Goal: Task Accomplishment & Management: Complete application form

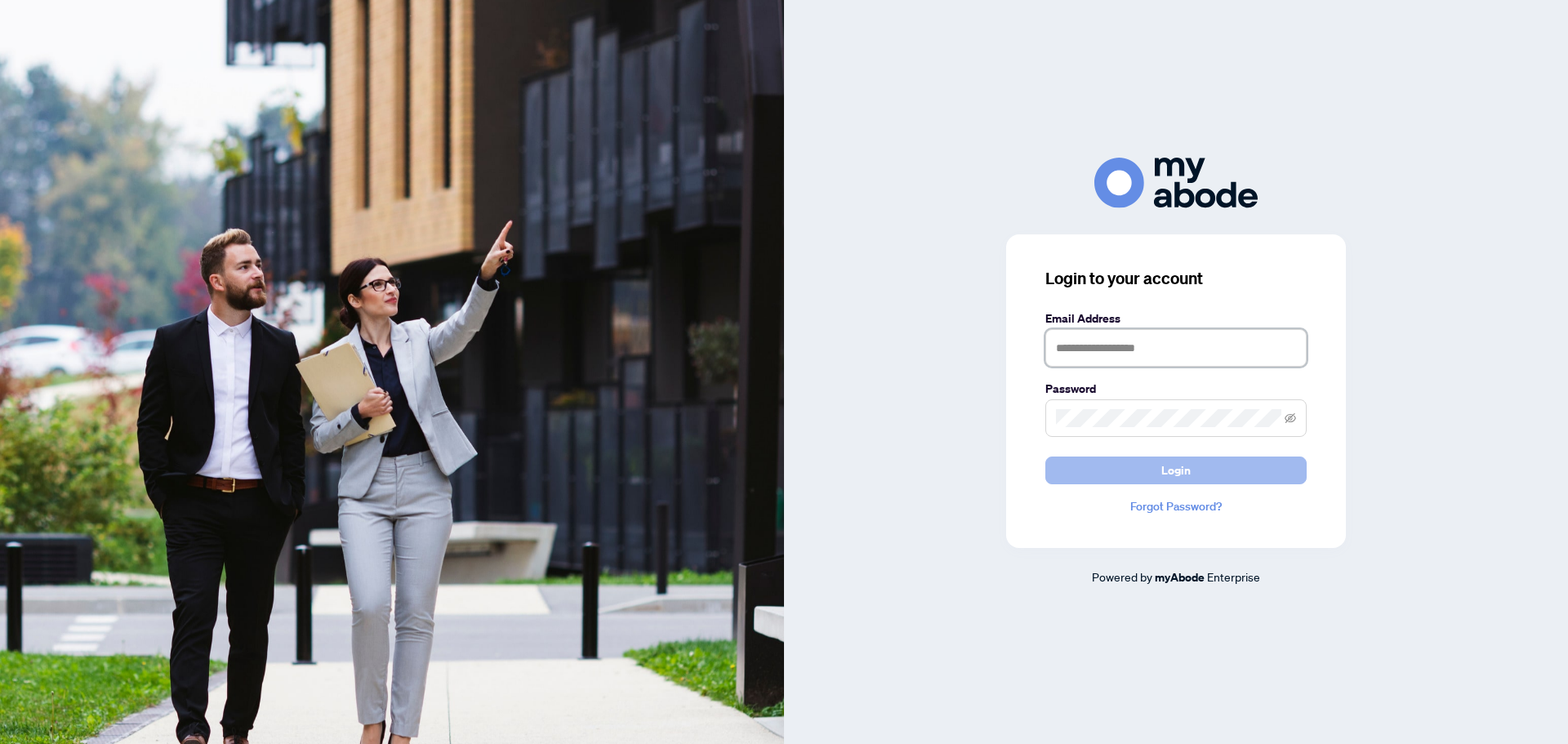
type input "**********"
click at [1194, 476] on button "Login" at bounding box center [1176, 470] width 261 height 28
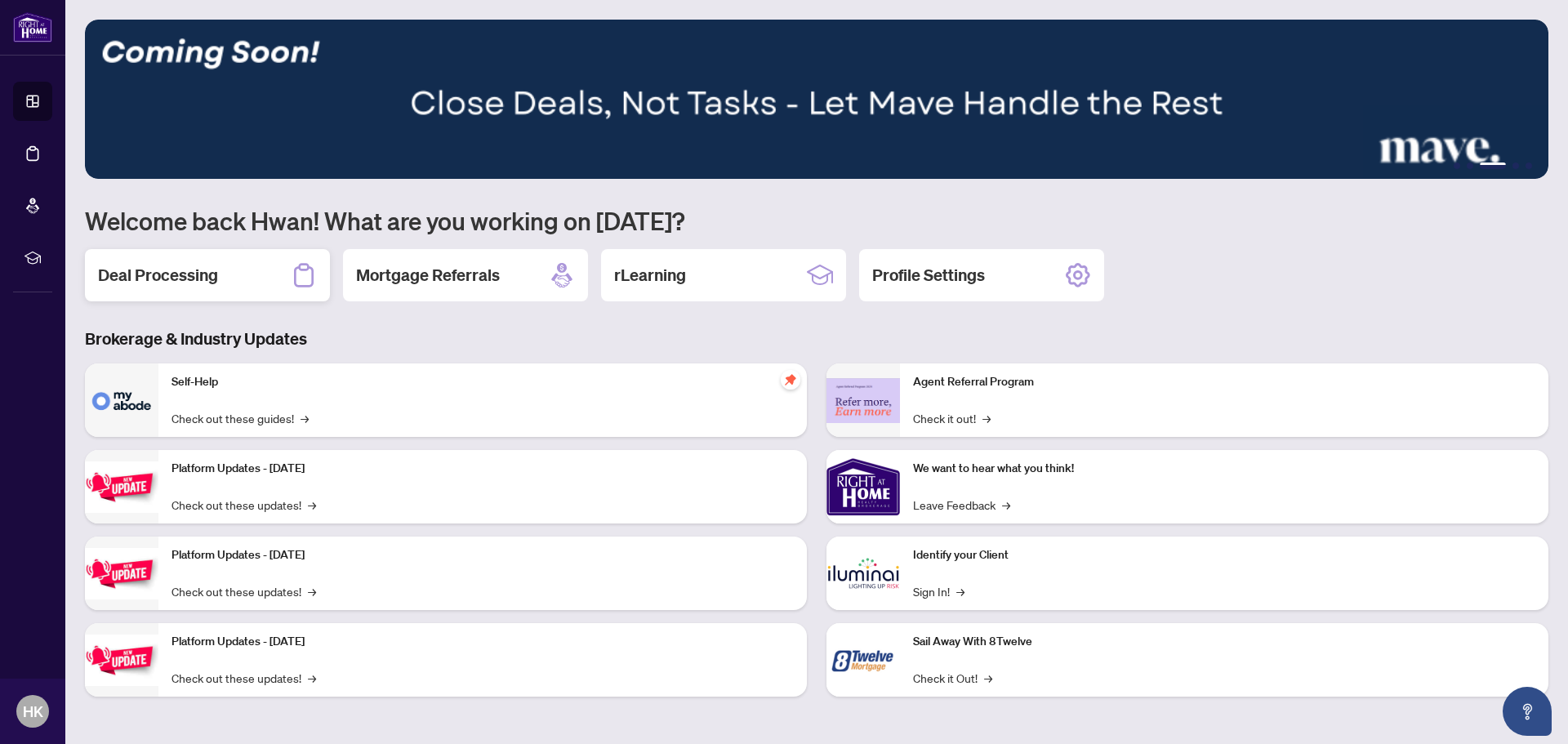
click at [238, 292] on div "Deal Processing" at bounding box center [207, 274] width 245 height 52
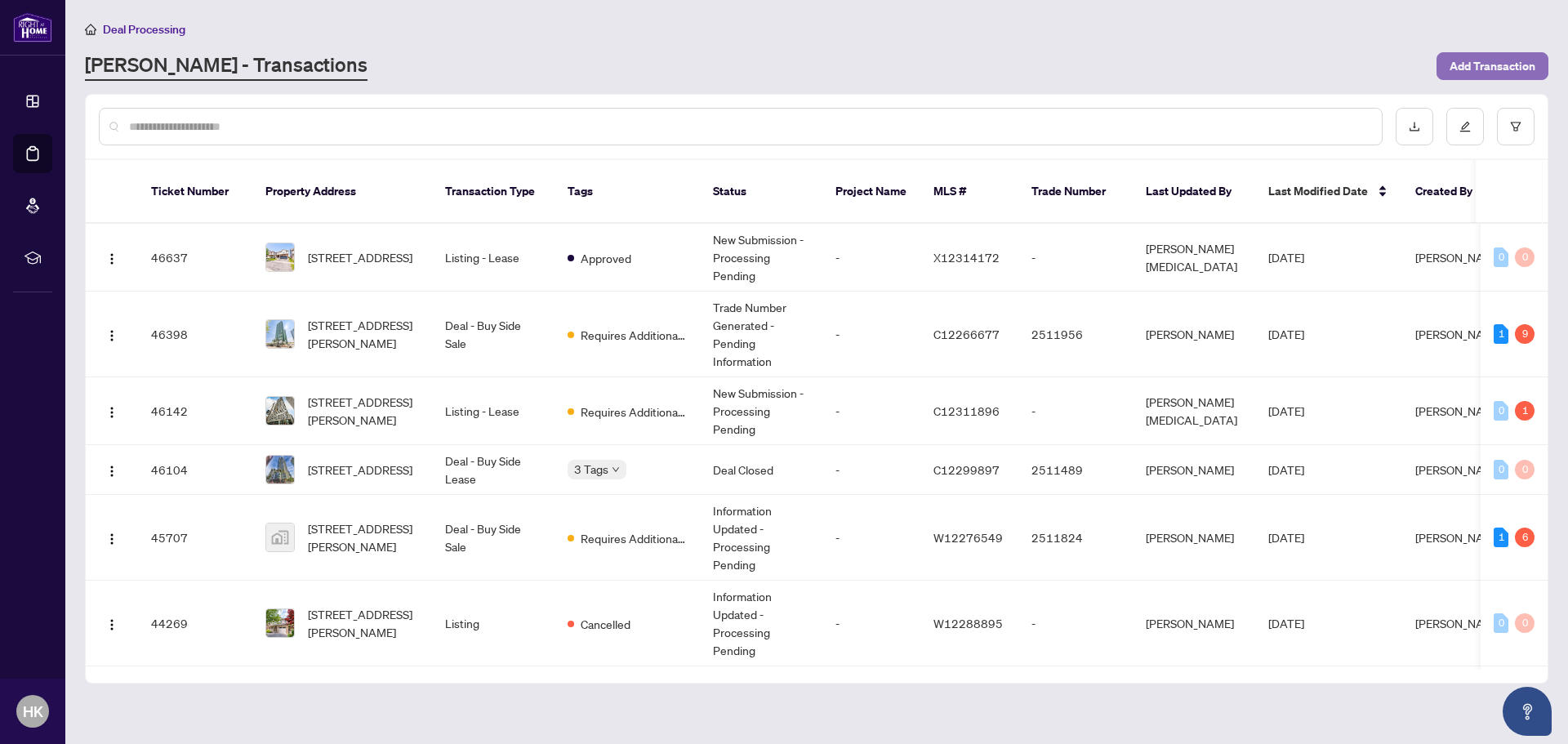
click at [1467, 62] on span "Add Transaction" at bounding box center [1493, 66] width 86 height 26
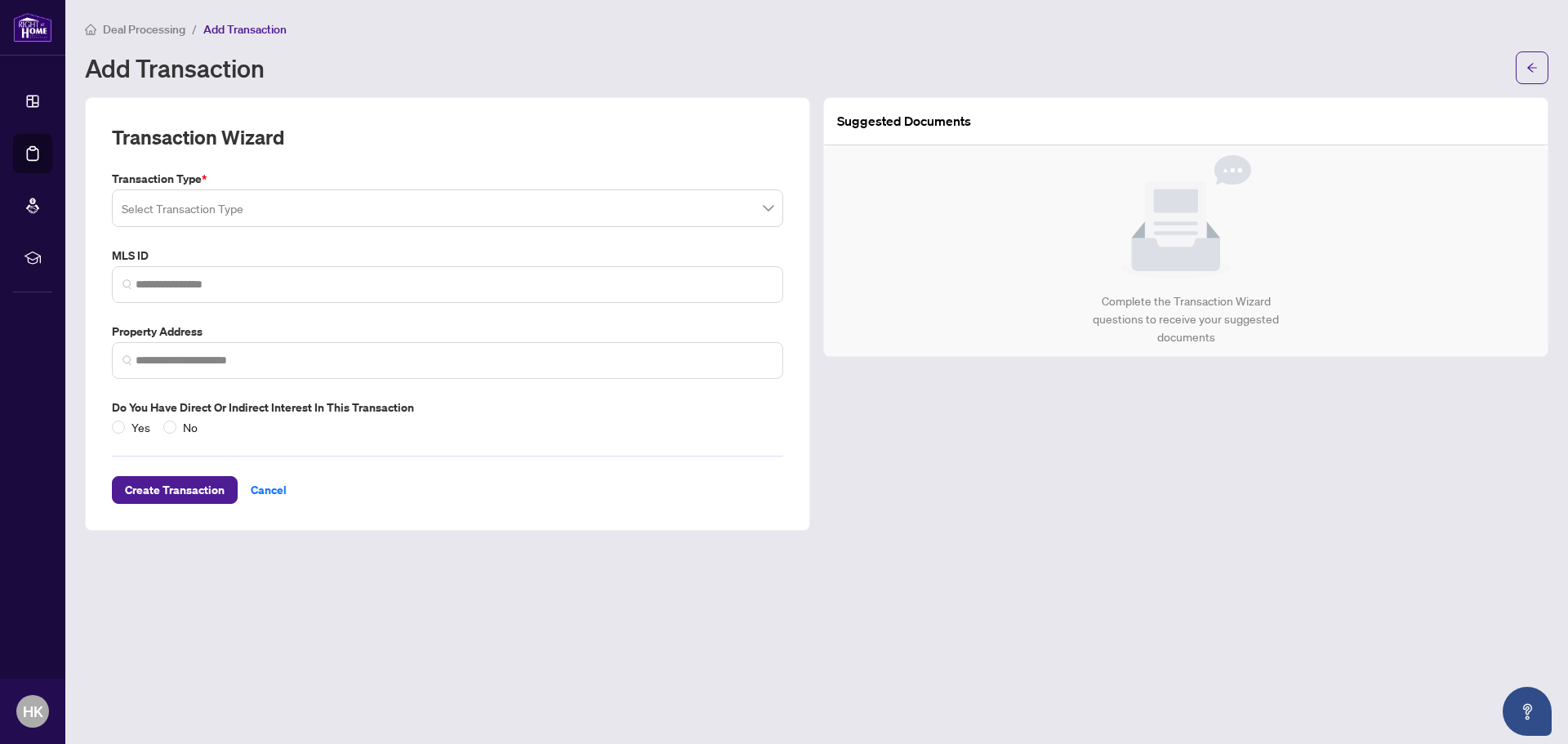
click at [369, 205] on input "search" at bounding box center [440, 211] width 637 height 36
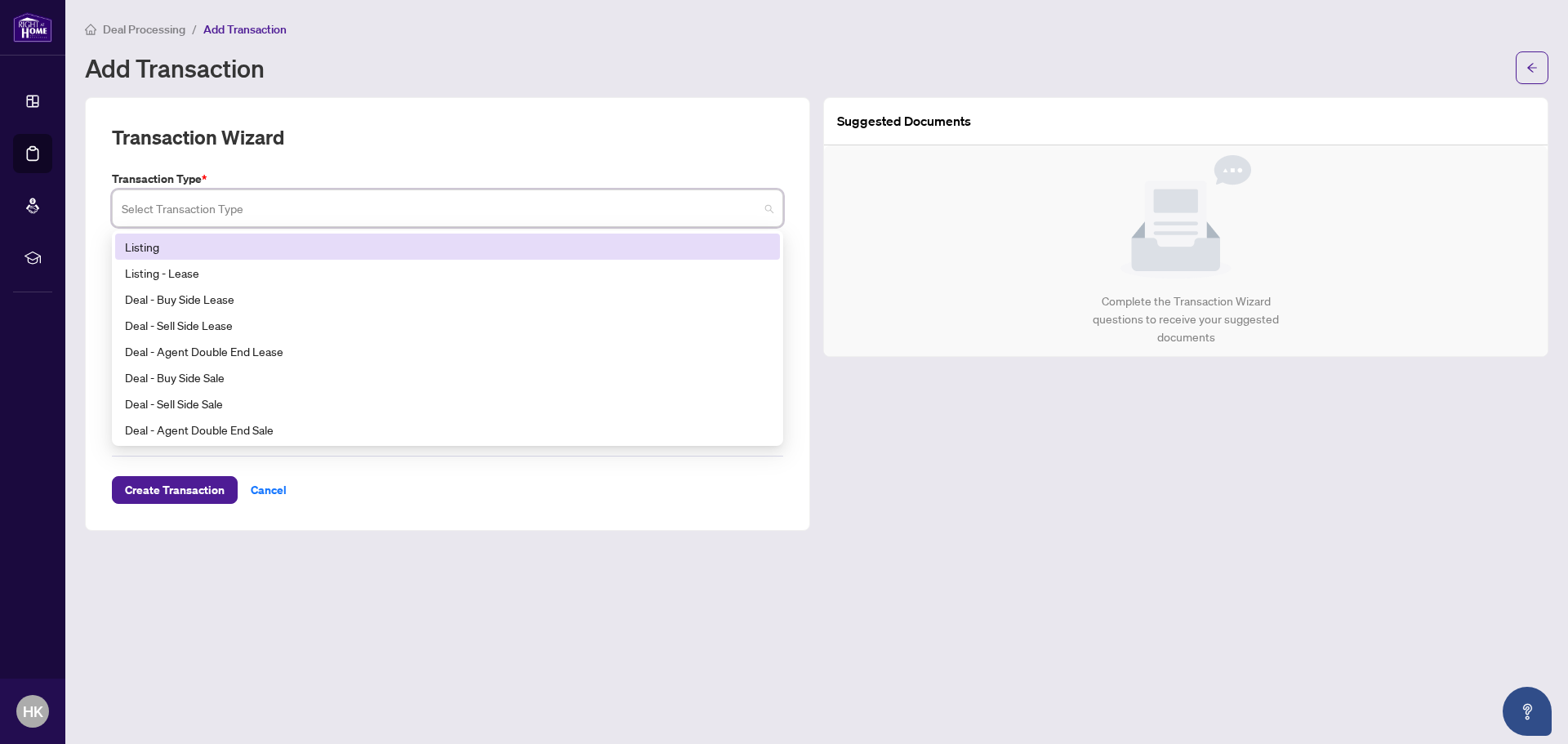
click at [254, 248] on div "Listing" at bounding box center [448, 246] width 646 height 18
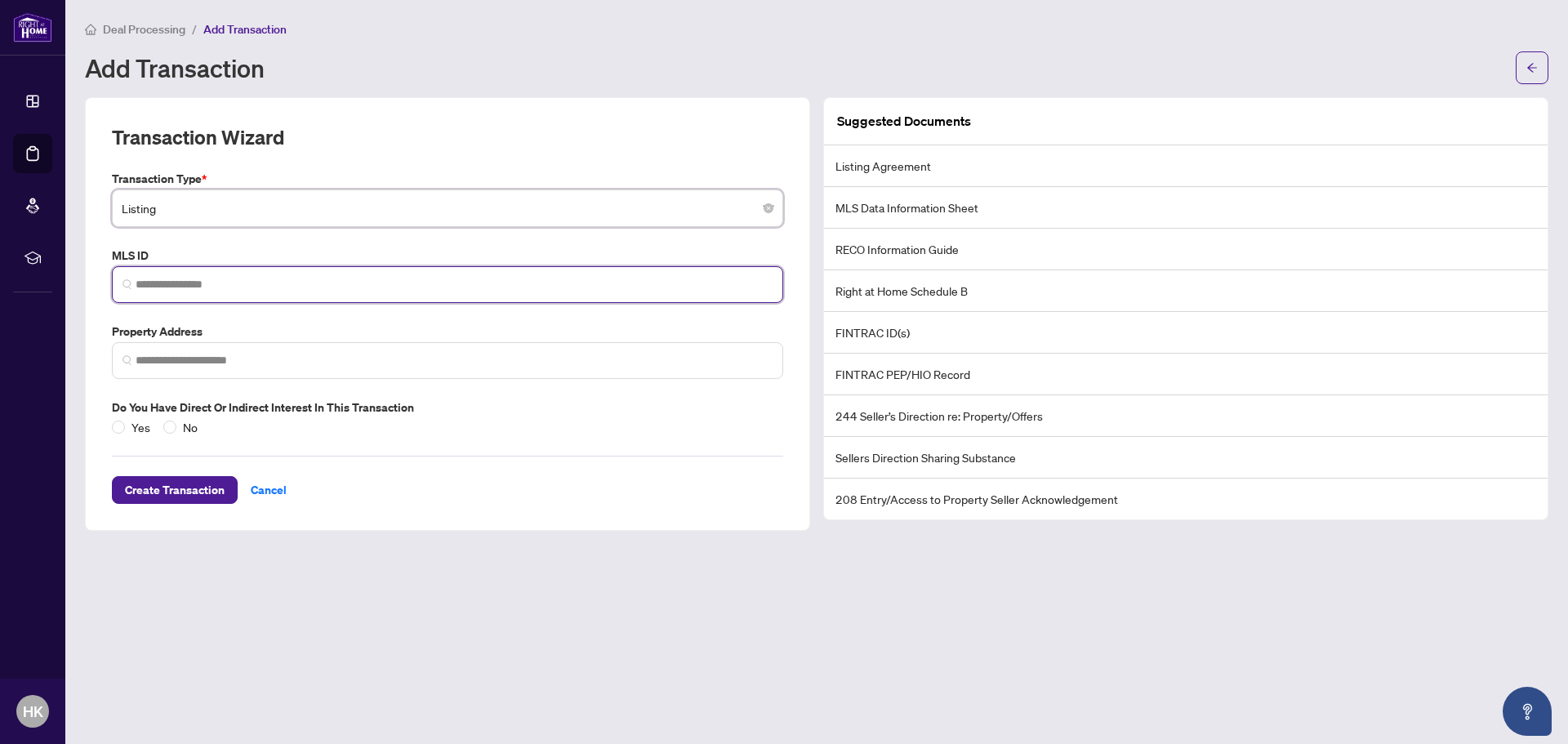
click at [241, 286] on input "search" at bounding box center [453, 284] width 637 height 17
paste input "*********"
type input "*********"
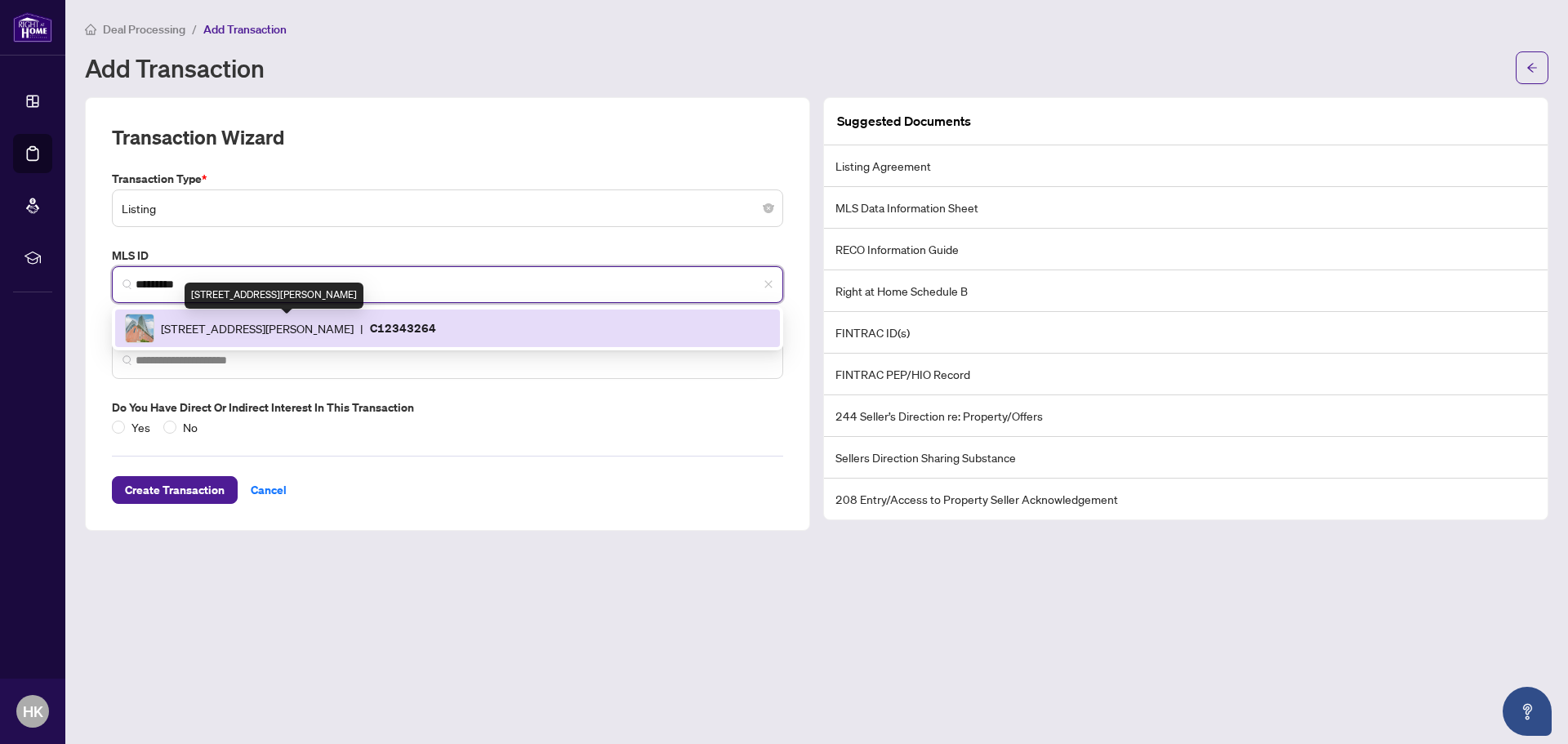
click at [196, 330] on span "[STREET_ADDRESS][PERSON_NAME]" at bounding box center [257, 328] width 193 height 18
type input "**********"
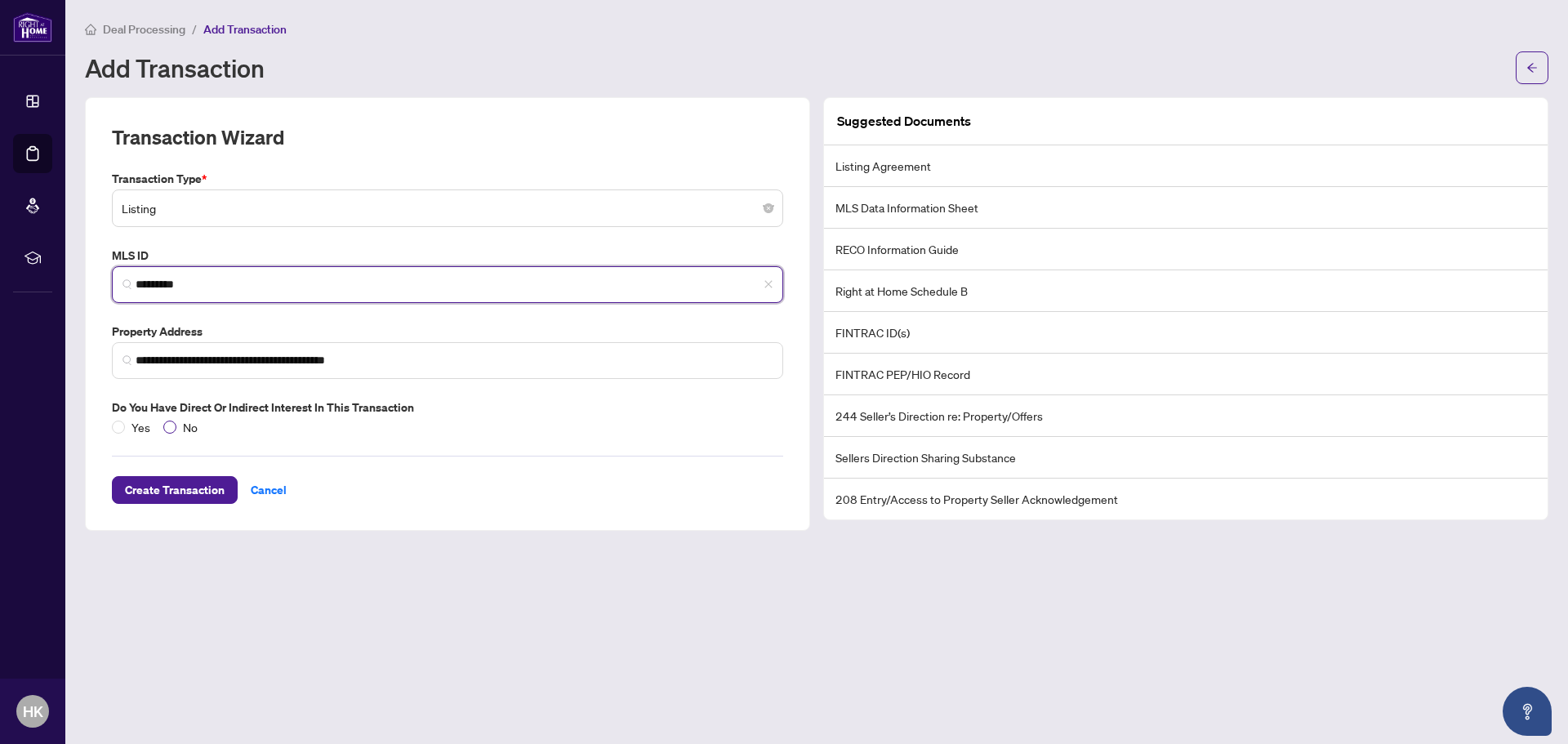
type input "*********"
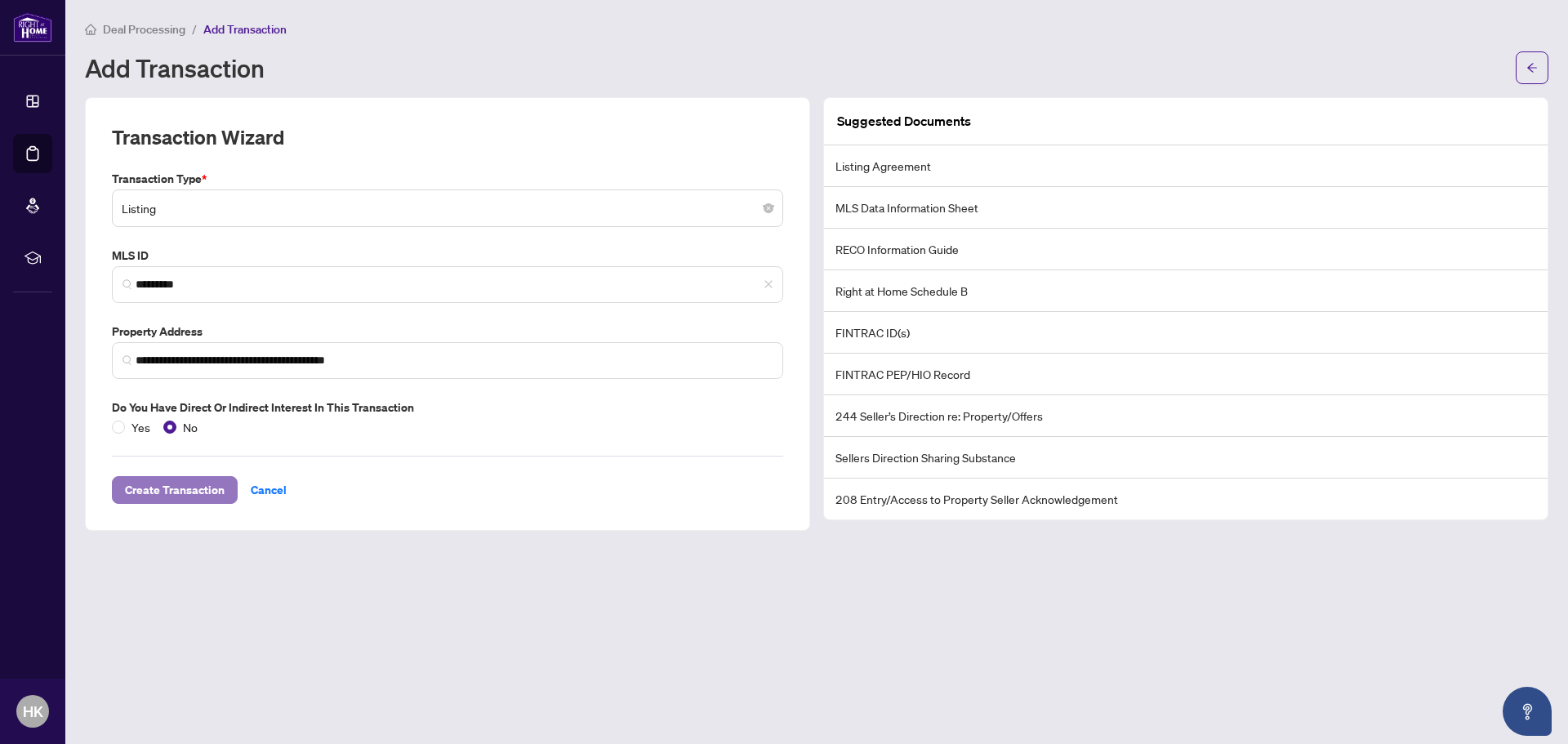
click at [198, 491] on span "Create Transaction" at bounding box center [175, 490] width 100 height 26
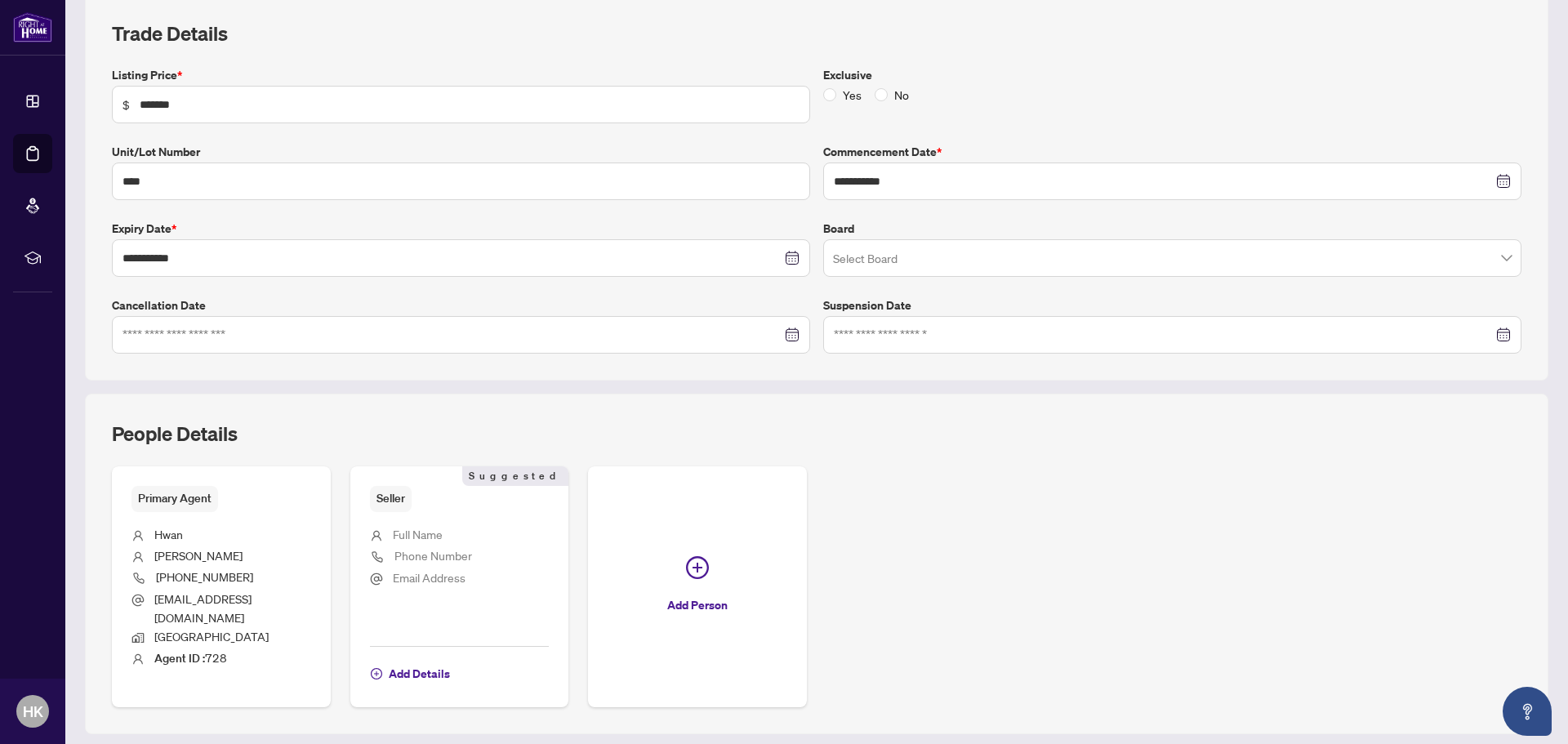
scroll to position [321, 0]
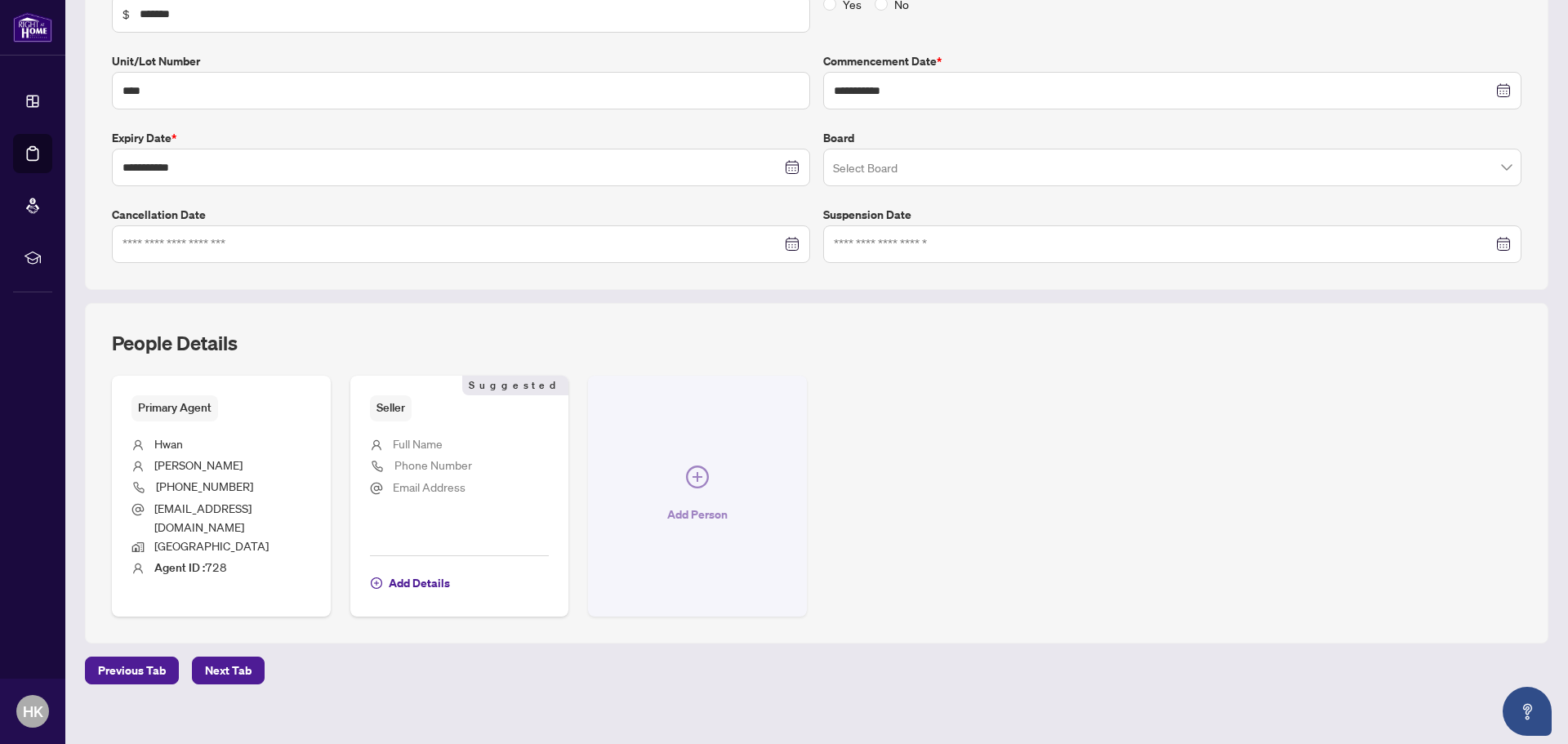
click at [686, 484] on span "button" at bounding box center [697, 480] width 23 height 30
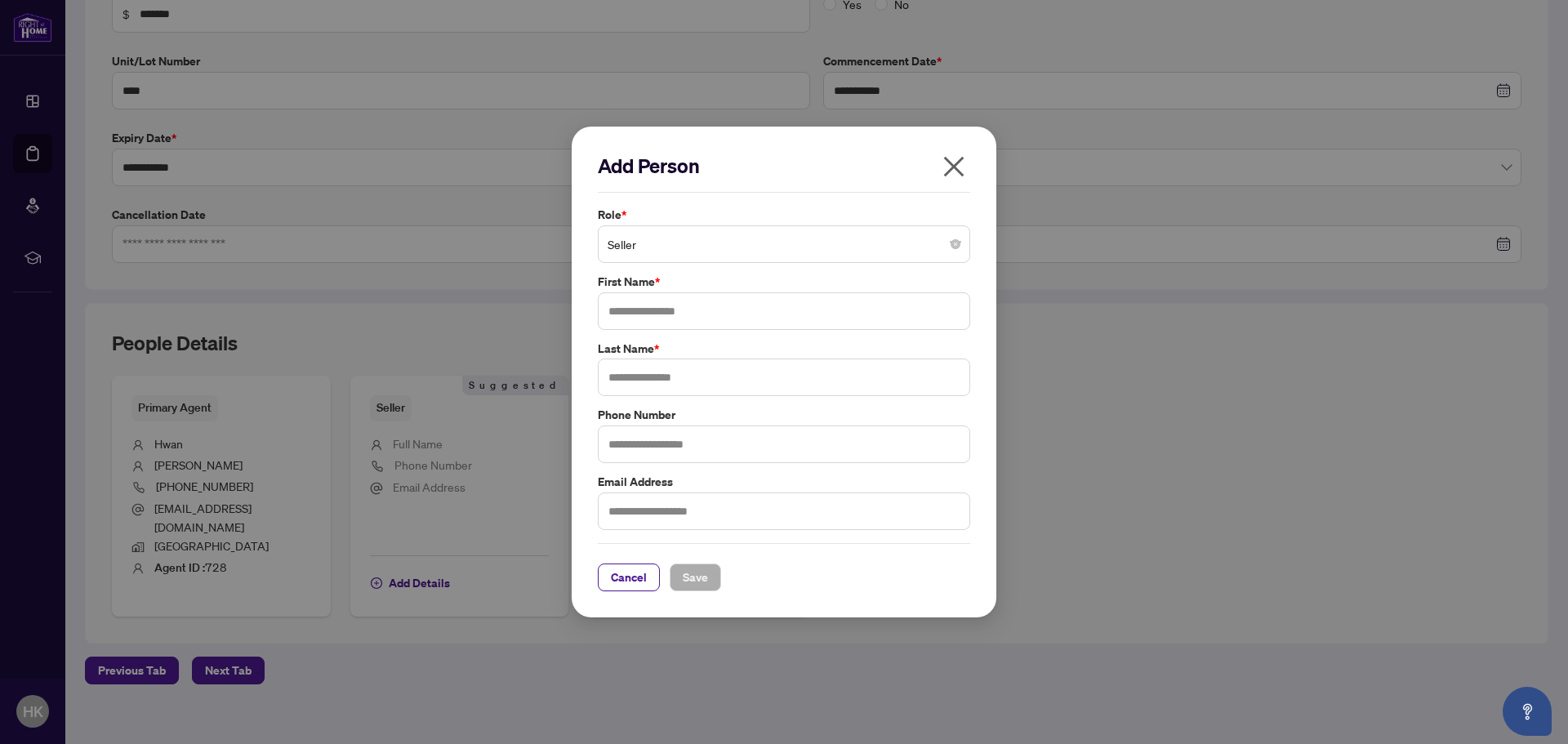
click at [791, 256] on span "Seller" at bounding box center [784, 244] width 353 height 31
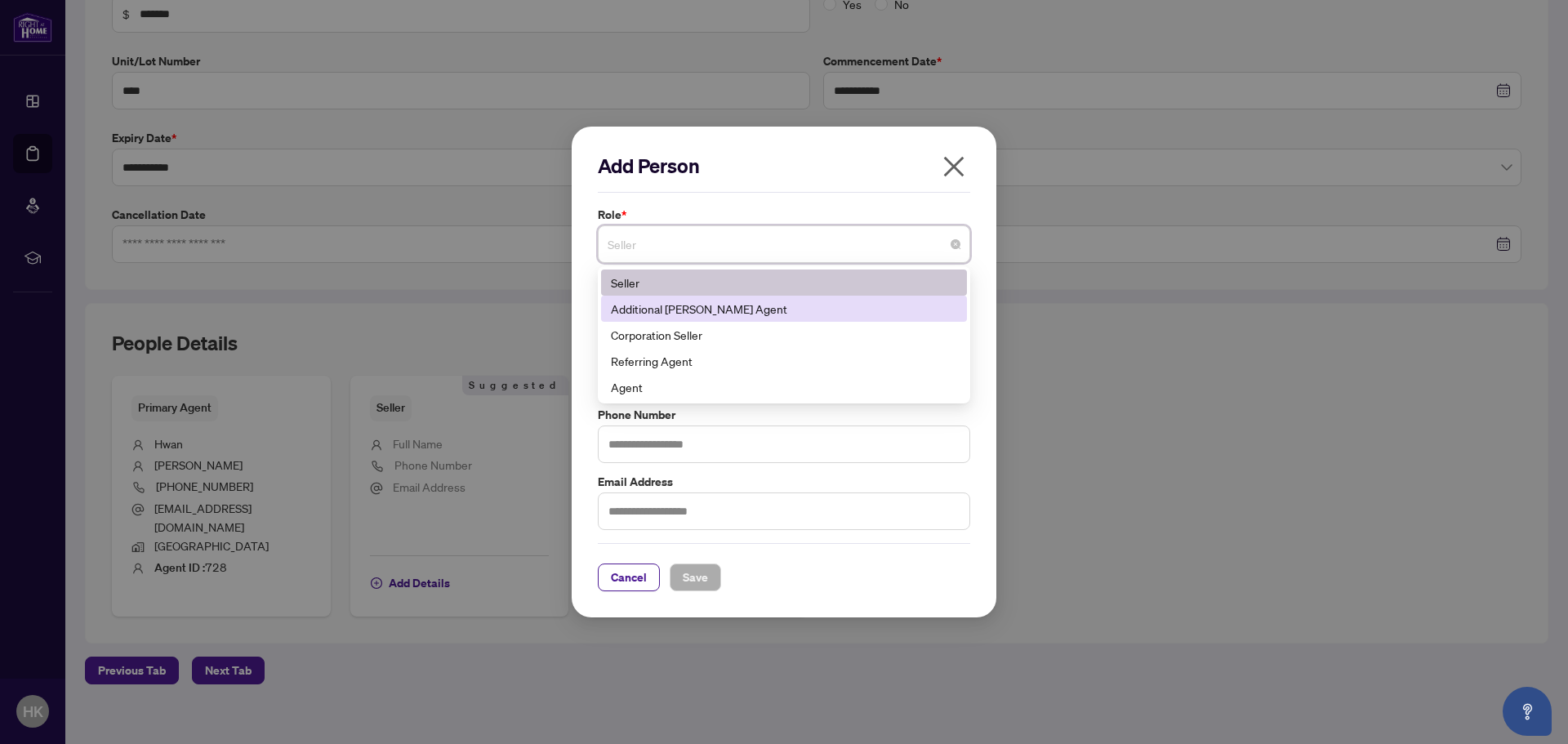
click at [729, 309] on div "Additional [PERSON_NAME] Agent" at bounding box center [784, 309] width 346 height 18
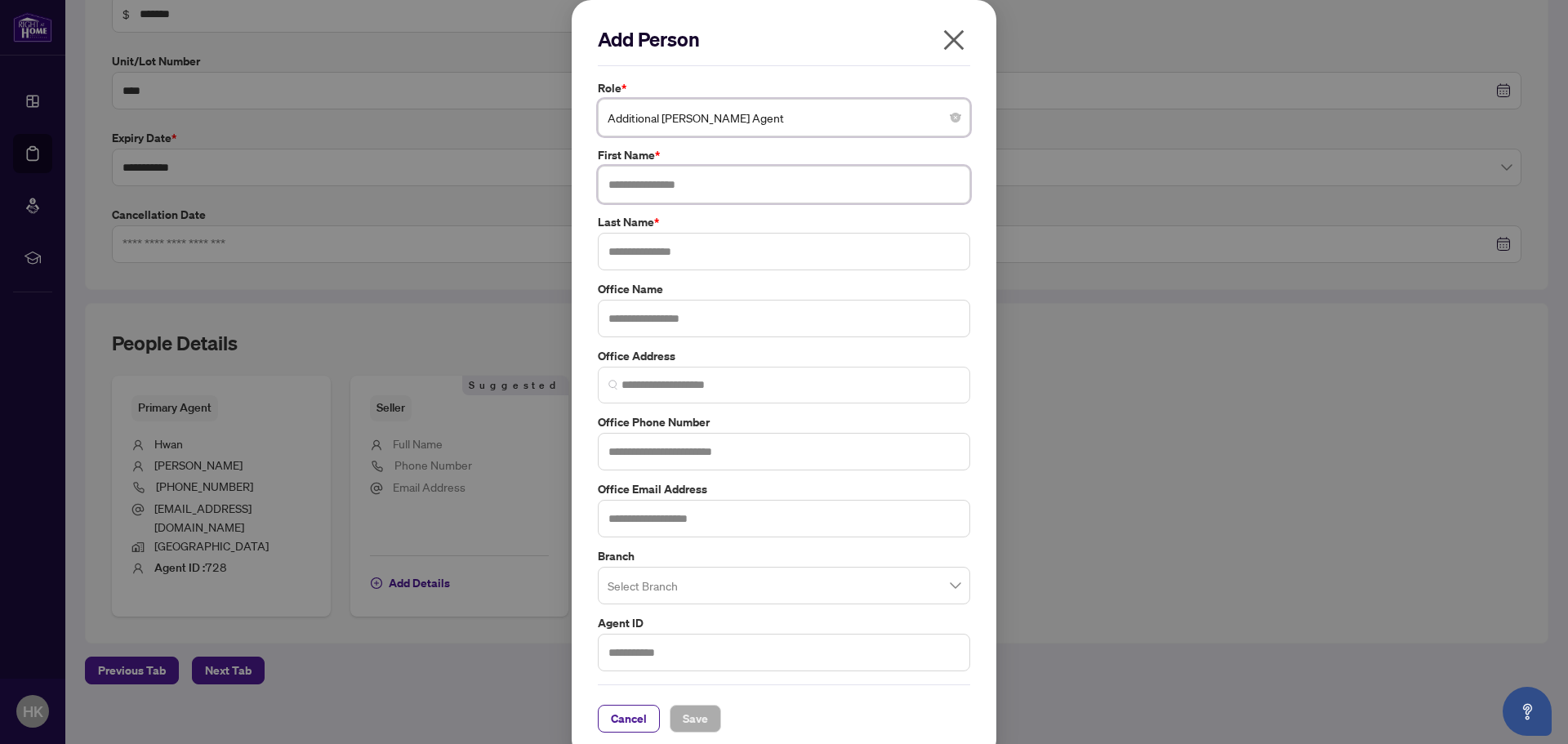
click at [721, 180] on input "text" at bounding box center [784, 185] width 373 height 38
type input "*****"
type input "****"
click at [704, 719] on button "Save" at bounding box center [695, 718] width 51 height 28
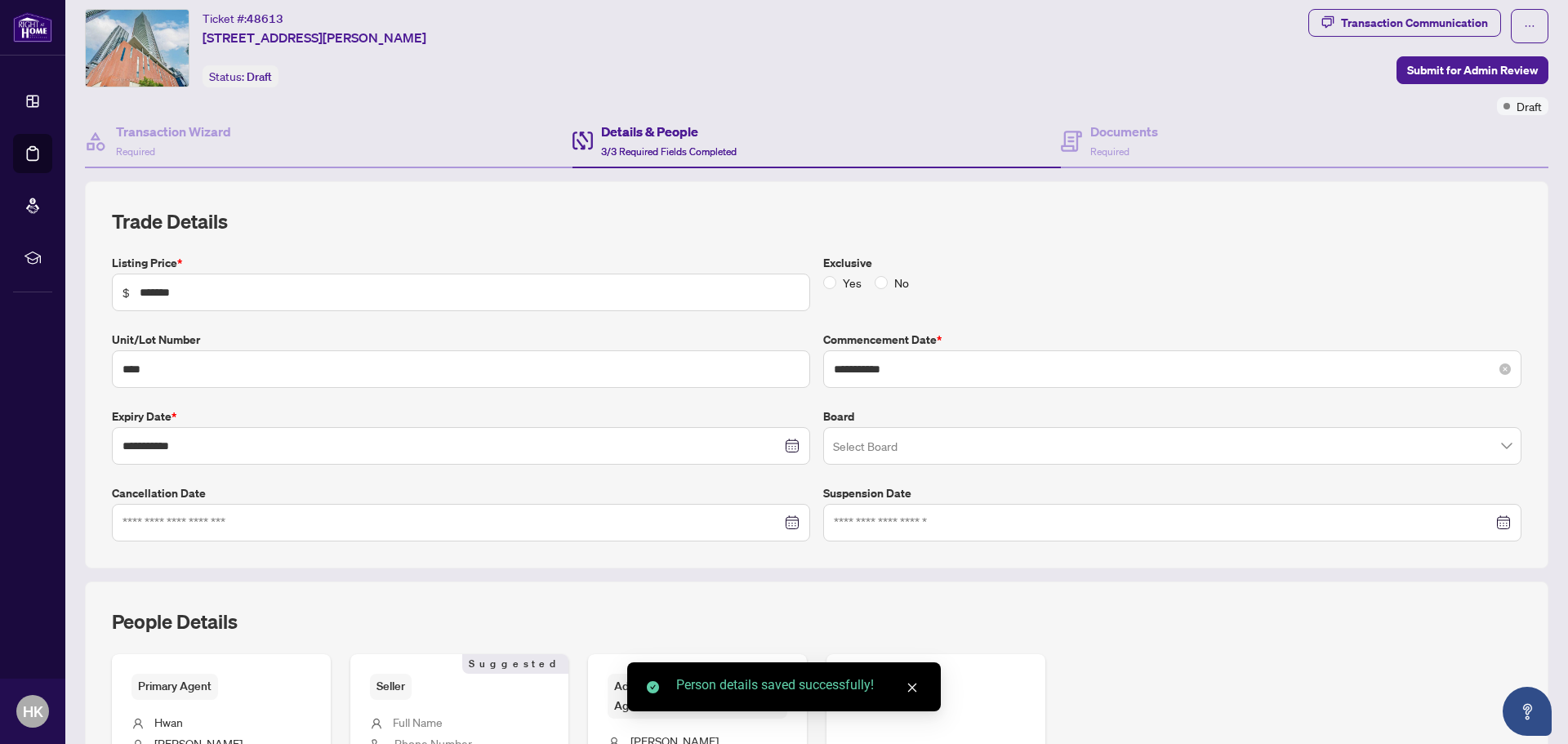
scroll to position [0, 0]
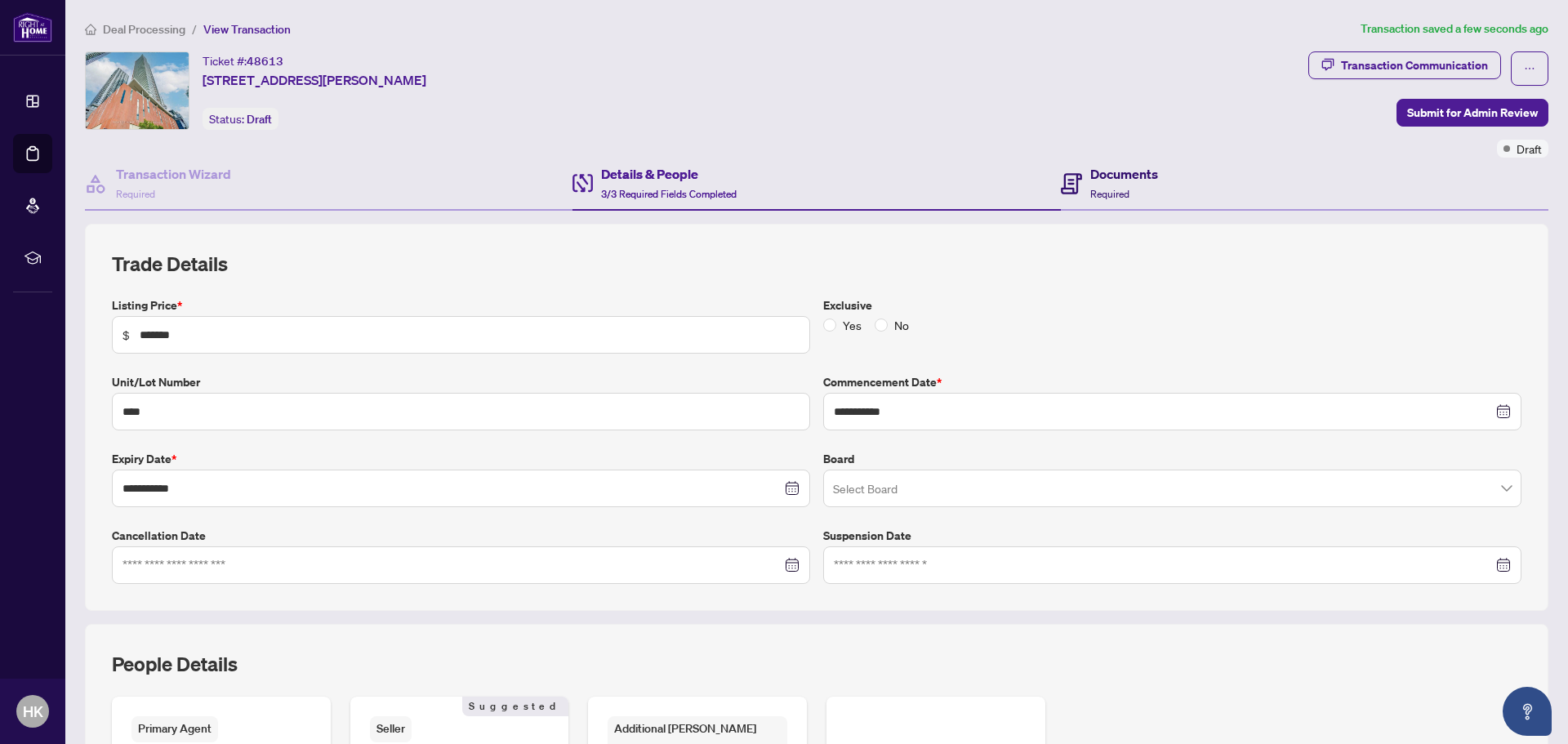
click at [1130, 171] on h4 "Documents" at bounding box center [1124, 174] width 68 height 20
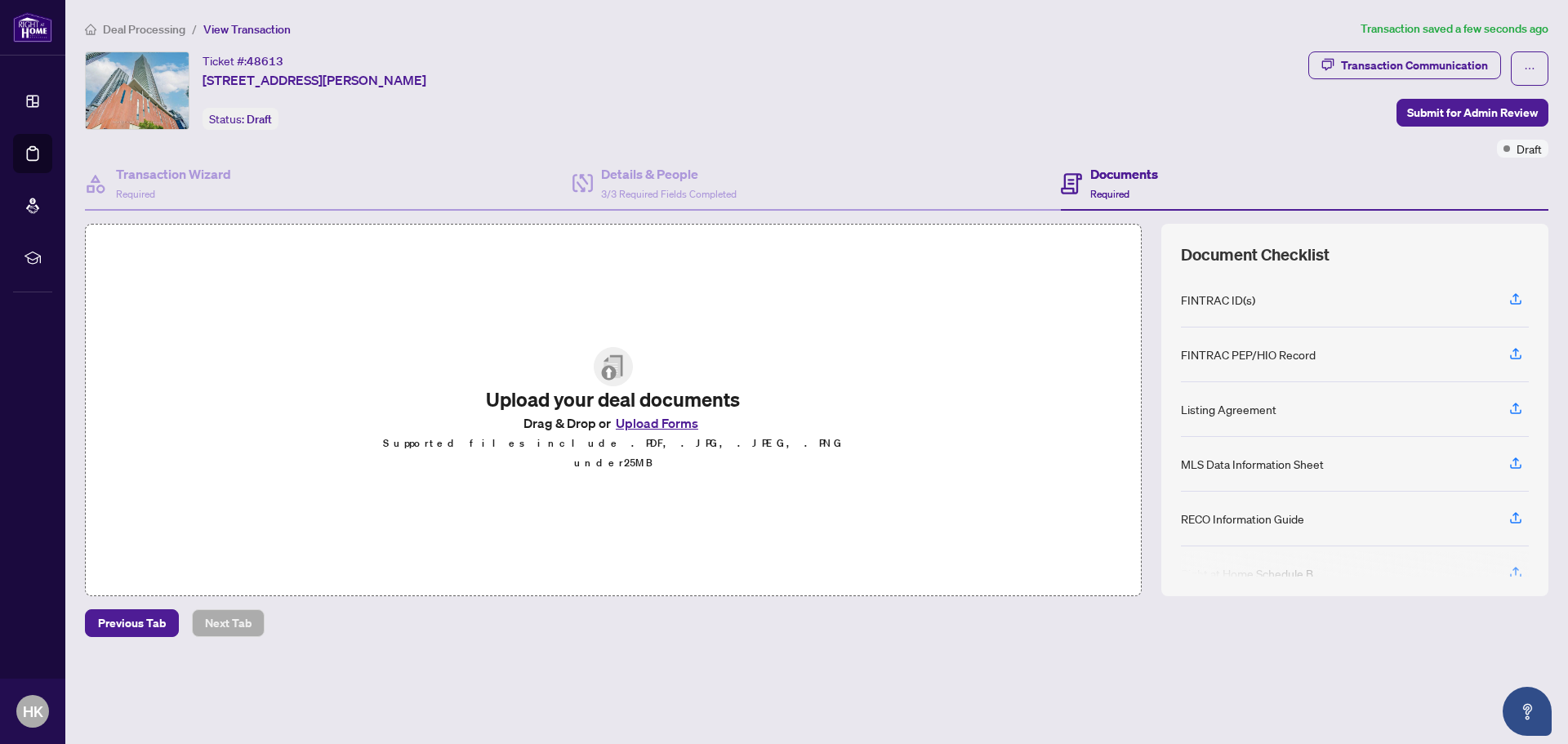
click at [633, 433] on button "Upload Forms" at bounding box center [657, 423] width 92 height 21
click at [679, 433] on button "Upload Forms" at bounding box center [657, 423] width 92 height 21
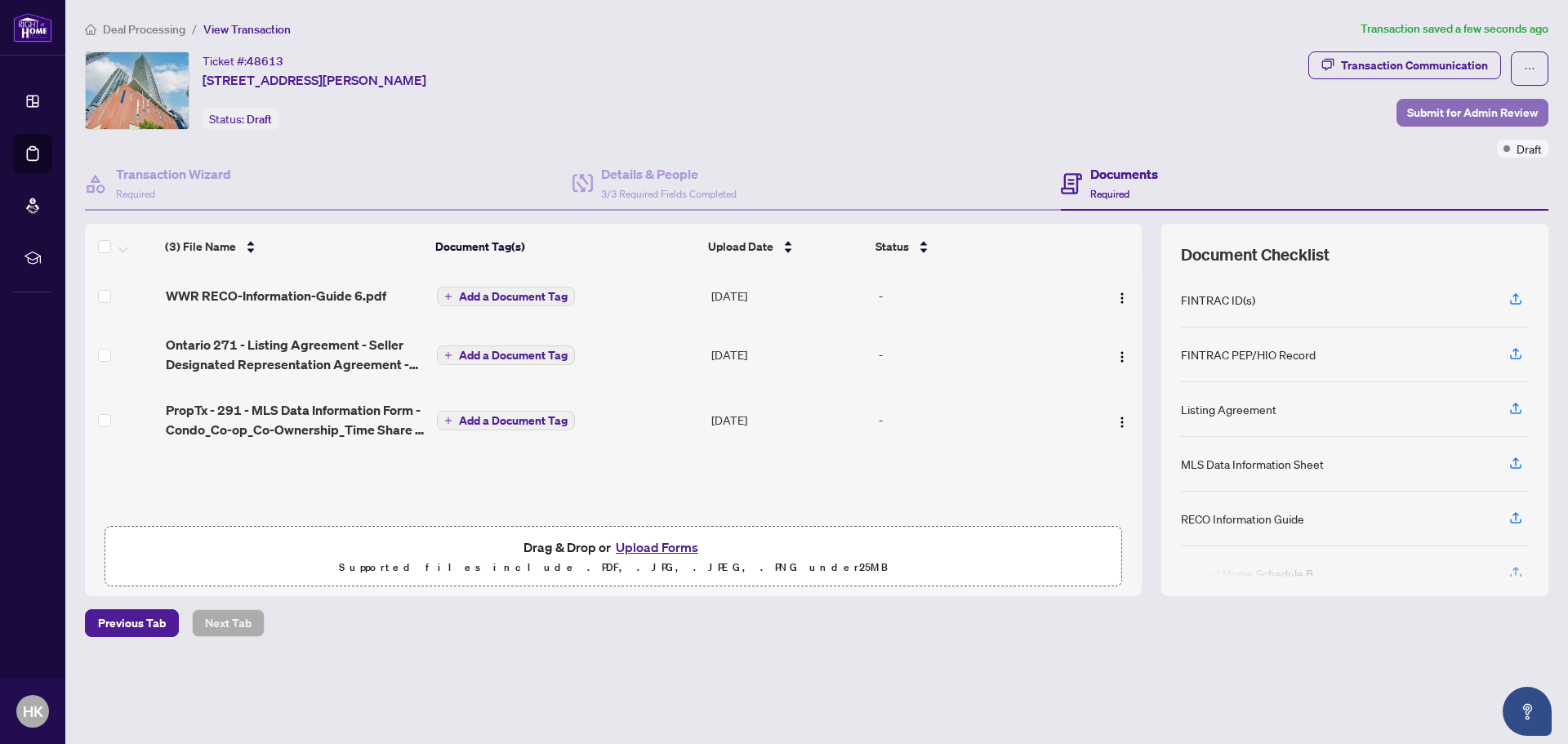
click at [1412, 106] on span "Submit for Admin Review" at bounding box center [1472, 113] width 131 height 26
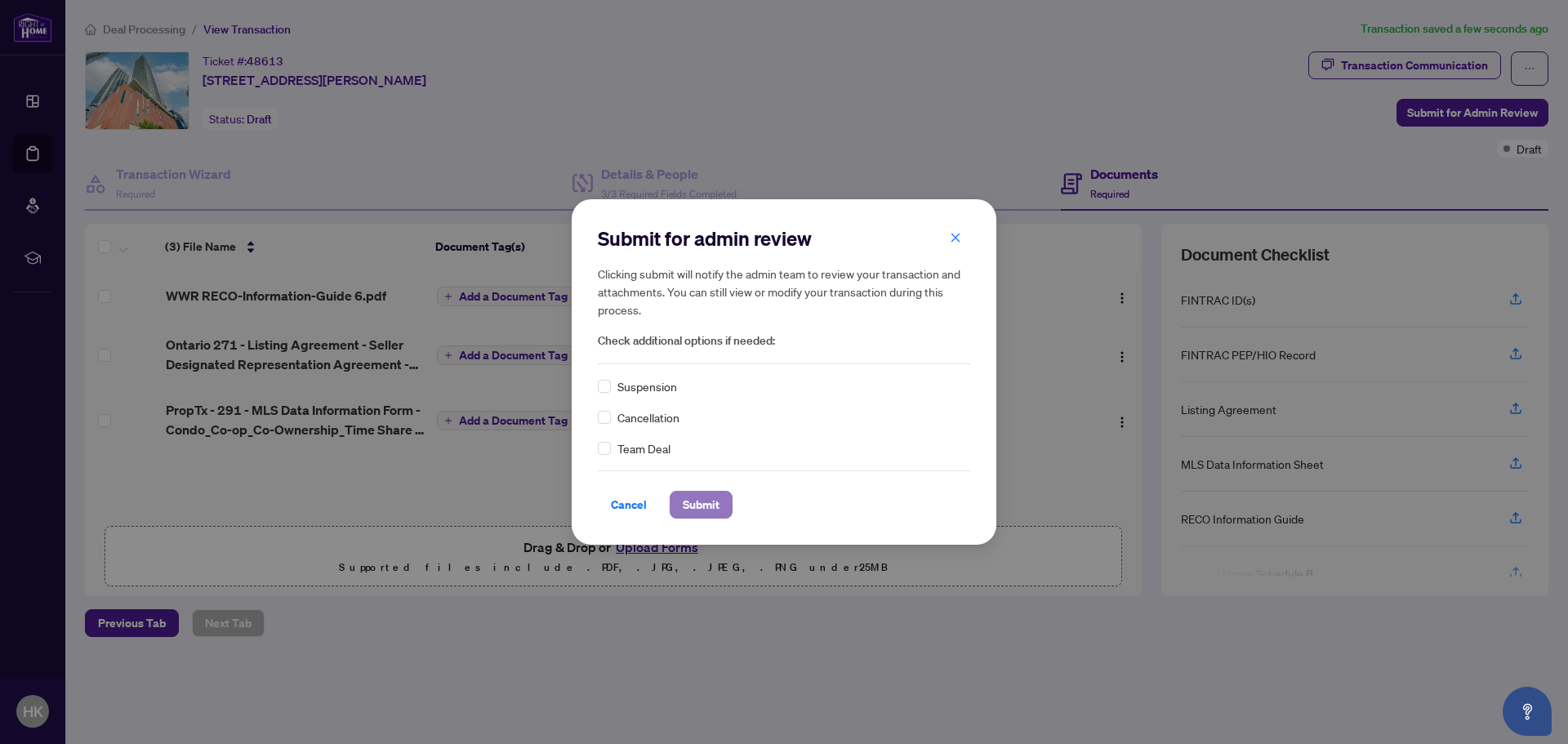
click at [694, 501] on span "Submit" at bounding box center [701, 504] width 37 height 26
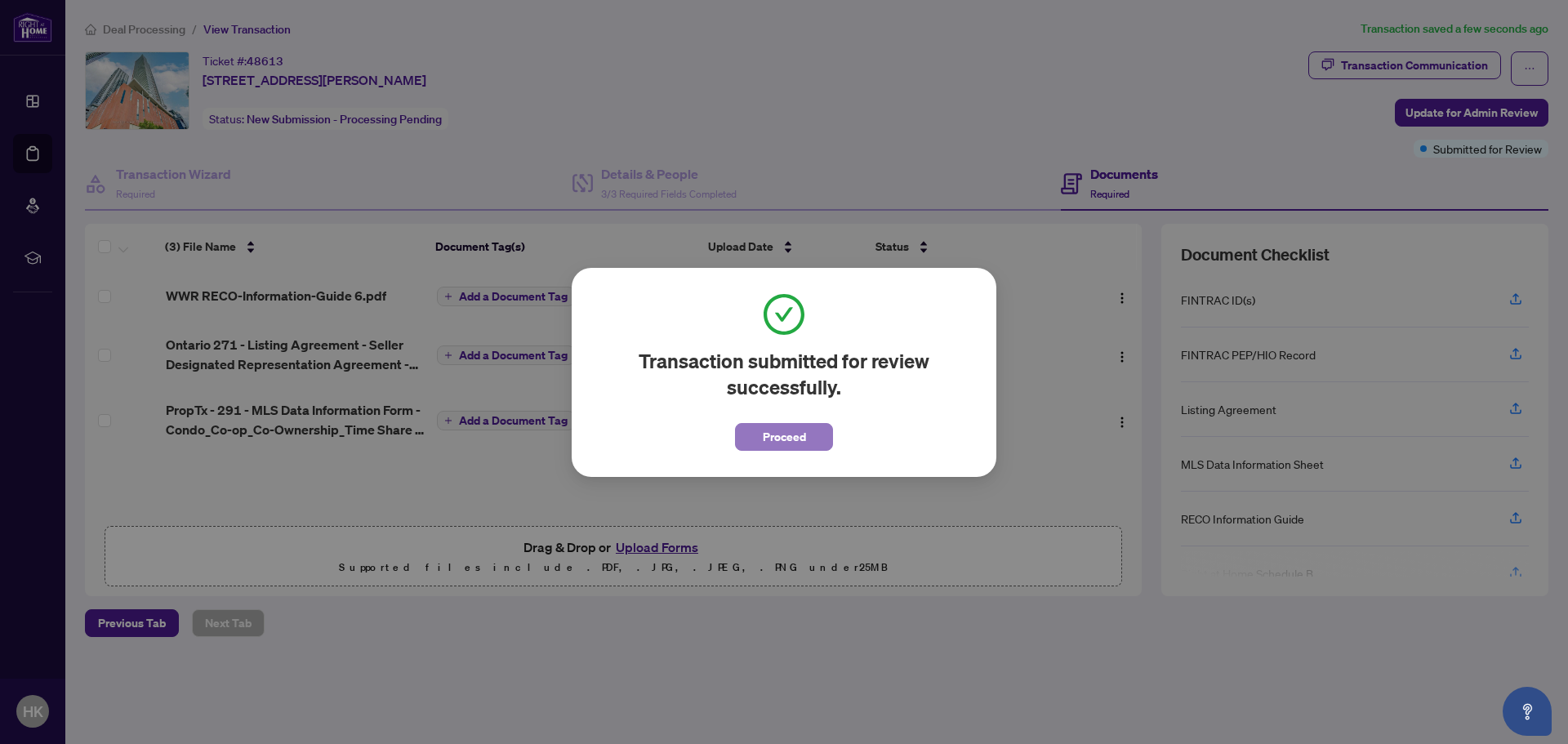
click at [756, 437] on button "Proceed" at bounding box center [784, 437] width 98 height 28
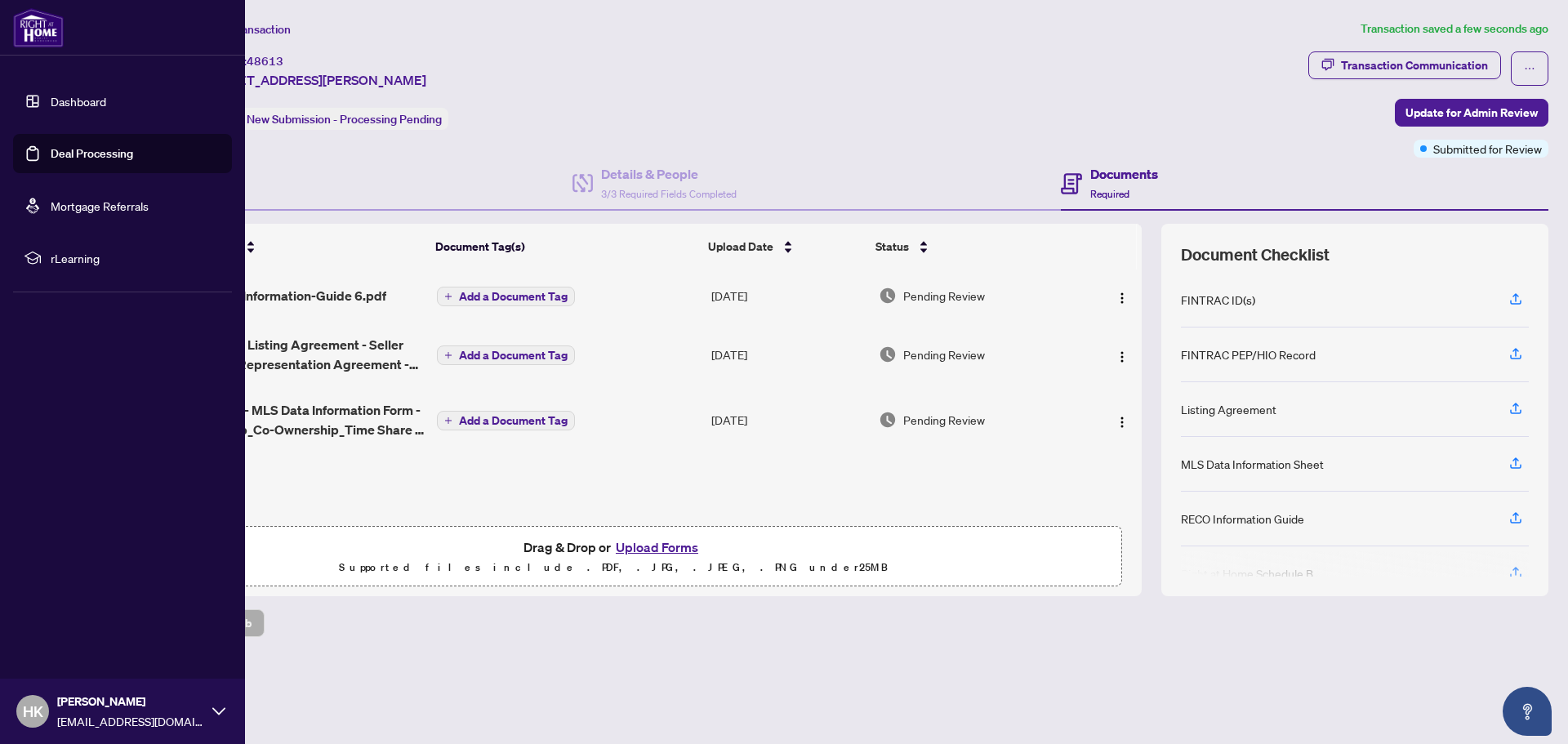
click at [77, 154] on link "Deal Processing" at bounding box center [92, 153] width 82 height 15
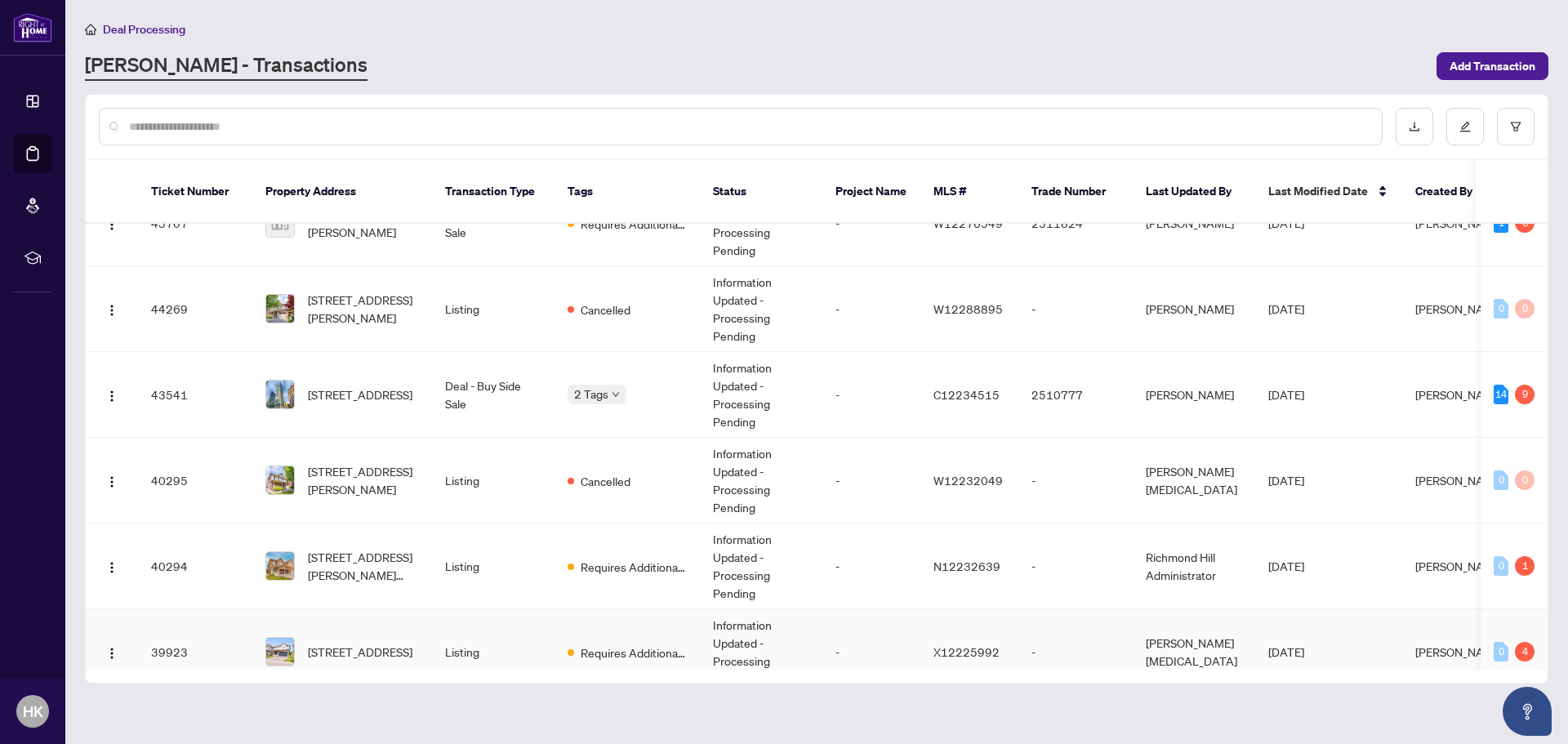
scroll to position [361, 0]
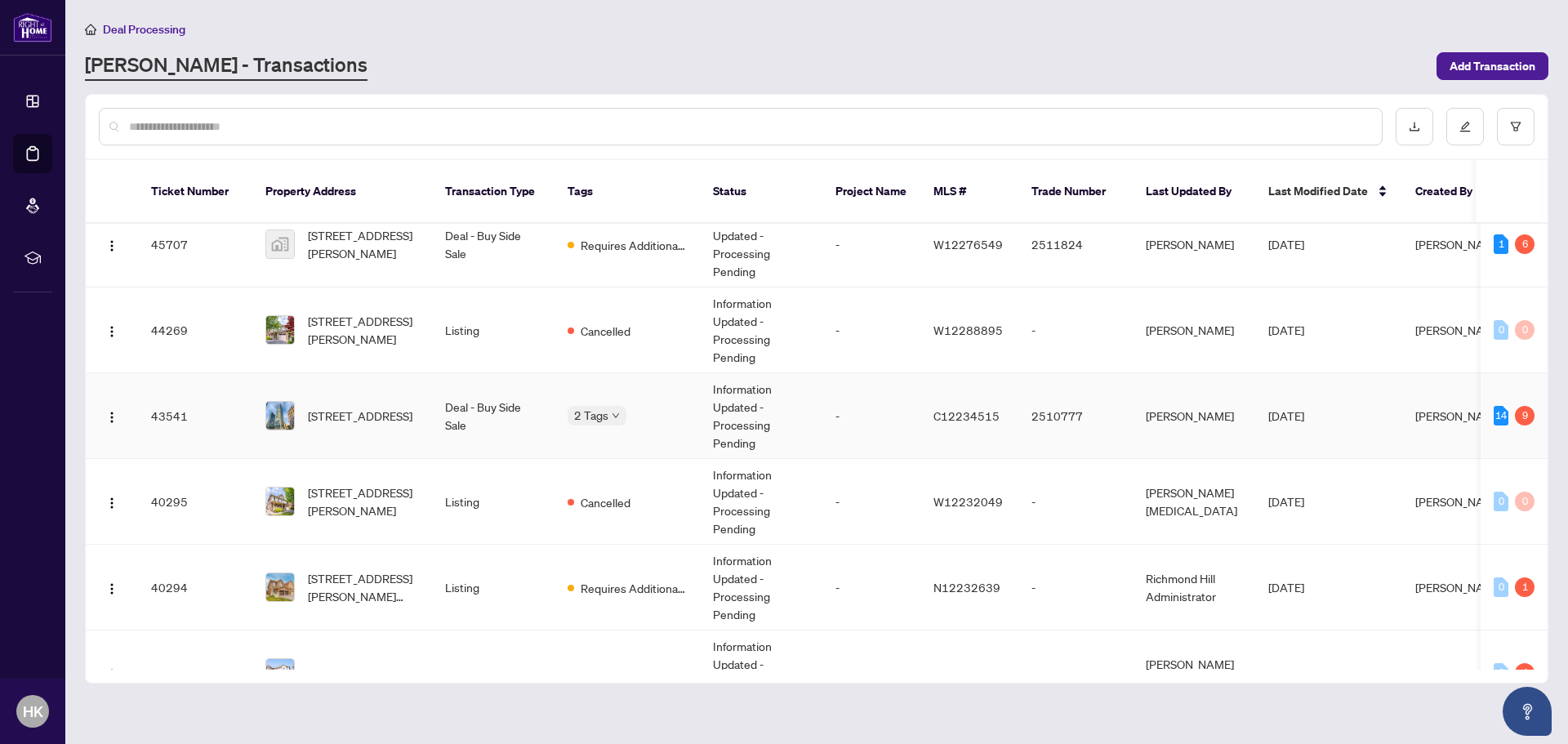
click at [411, 408] on span "[STREET_ADDRESS]" at bounding box center [360, 415] width 105 height 18
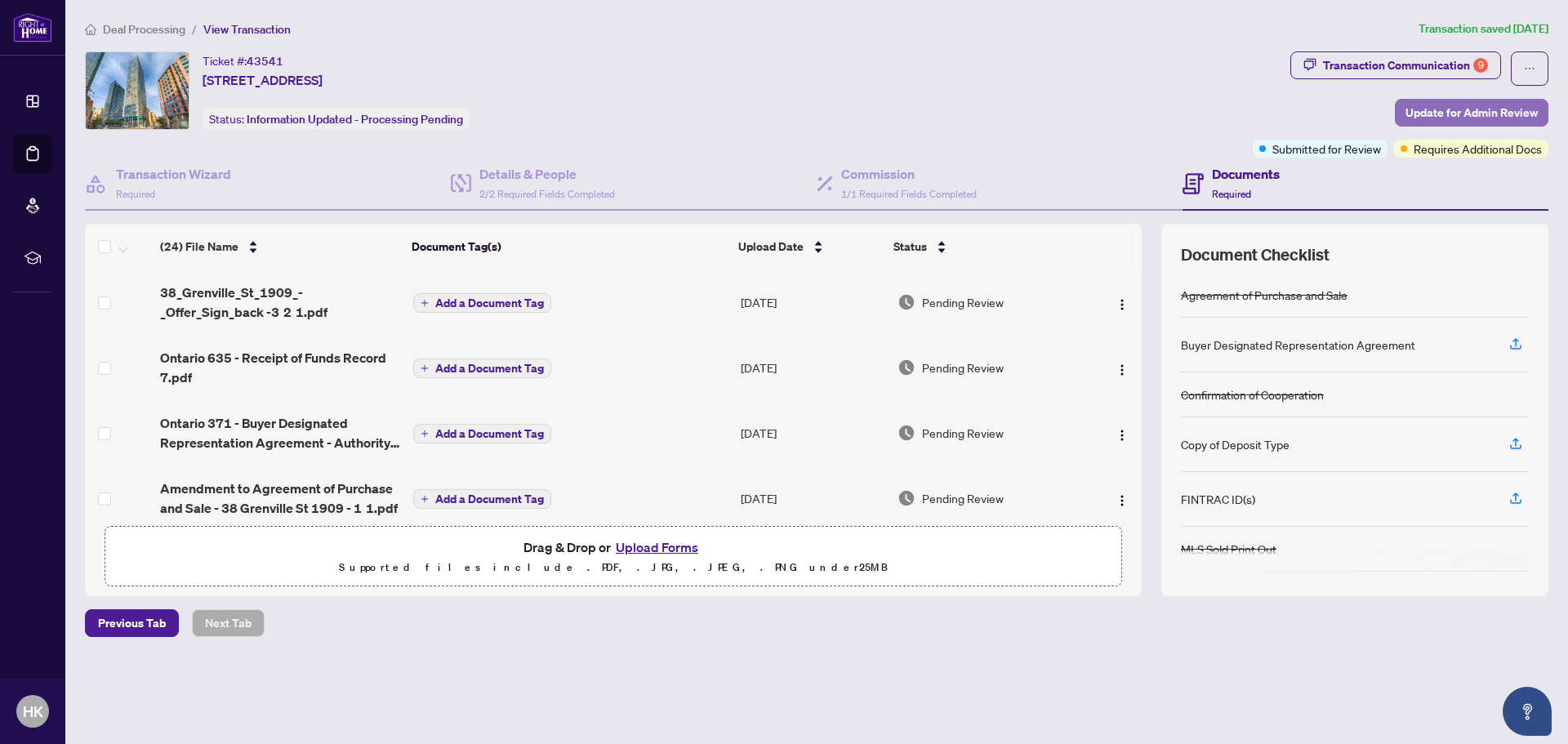
click at [1477, 107] on span "Update for Admin Review" at bounding box center [1472, 113] width 133 height 26
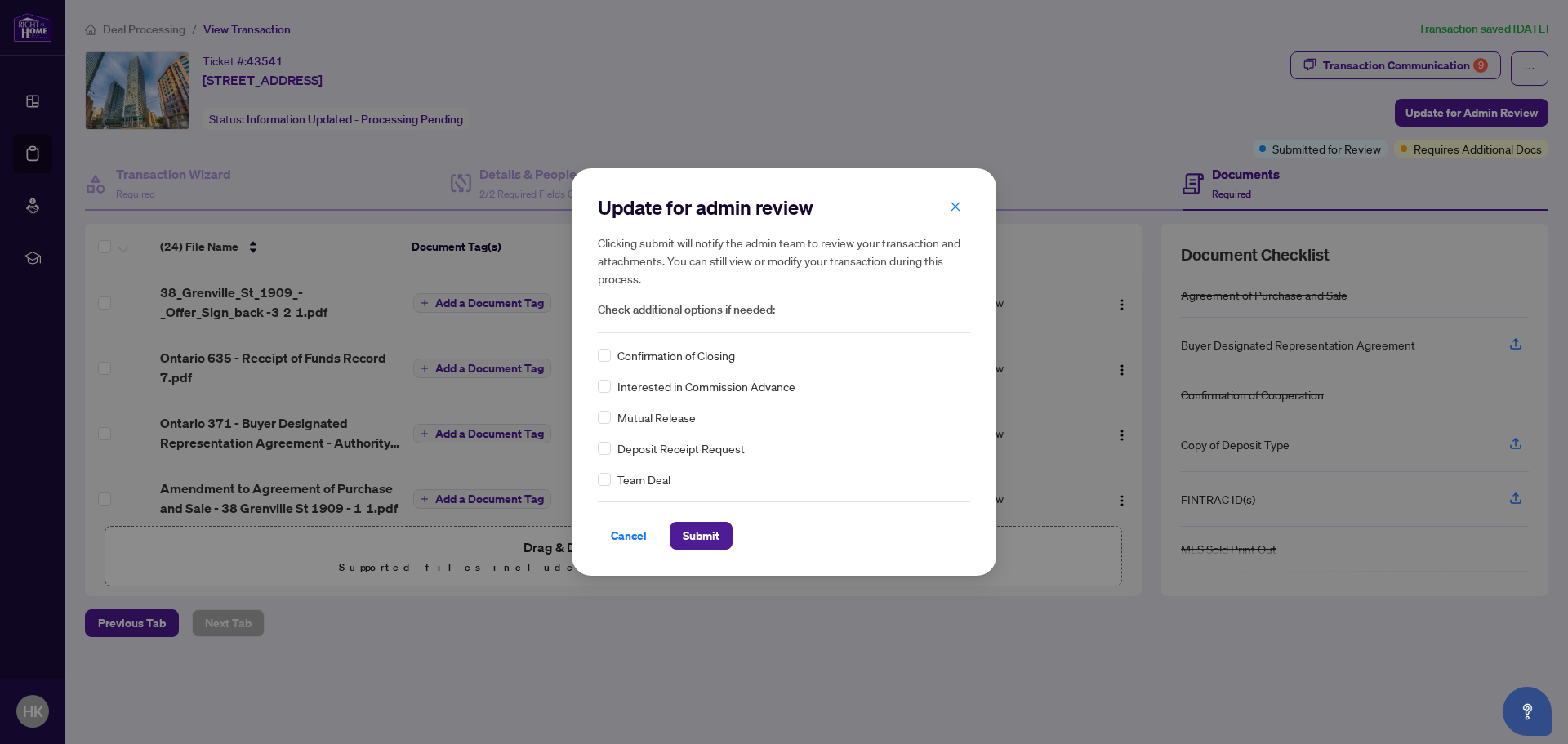
click at [596, 360] on div "Update for admin review Clicking submit will notify the admin team to review yo…" at bounding box center [784, 372] width 425 height 407
click at [706, 533] on span "Submit" at bounding box center [701, 536] width 37 height 26
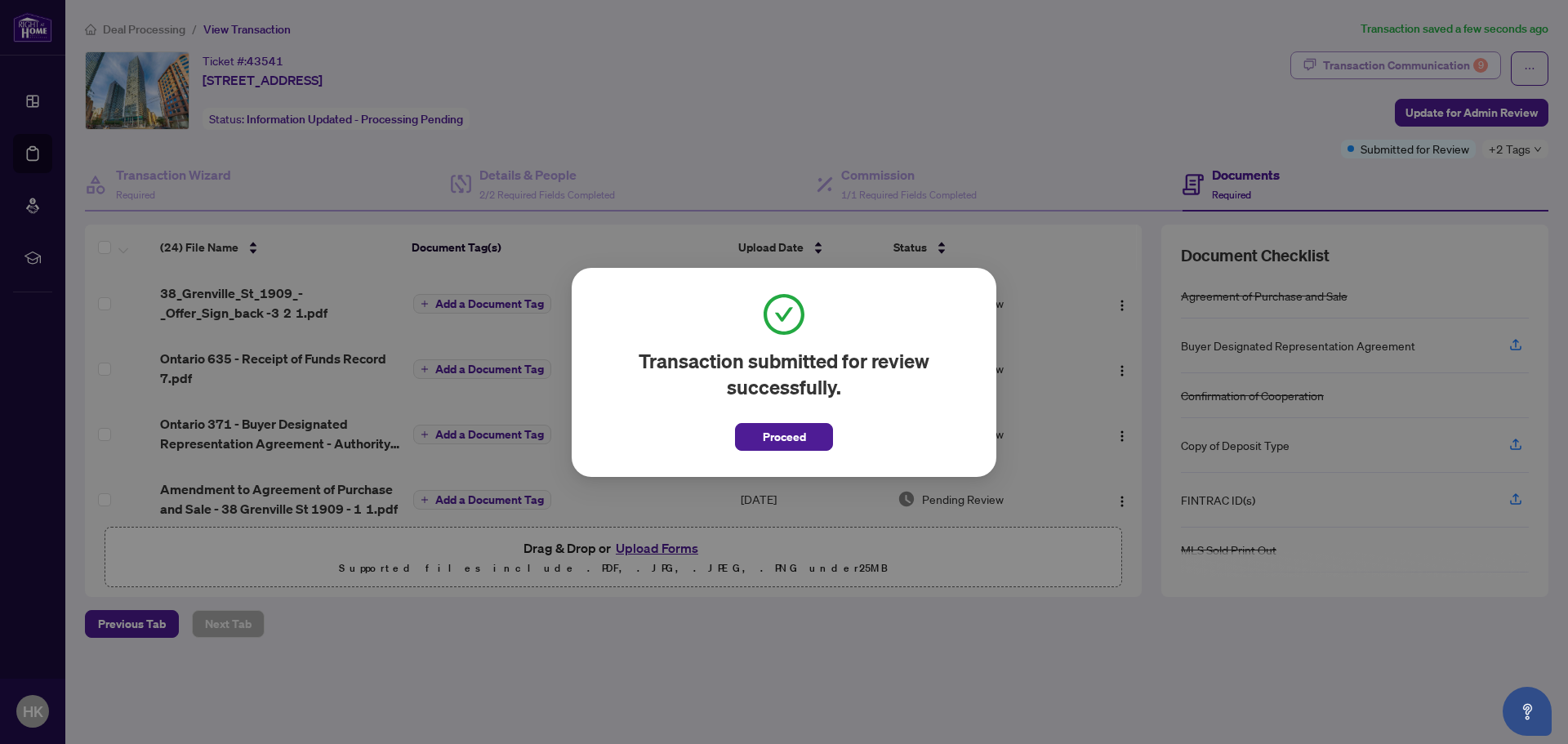
click at [1368, 64] on div "Transaction submitted for review successfully. Proceed Cancel OK" at bounding box center [784, 372] width 1568 height 744
click at [771, 425] on span "Proceed" at bounding box center [784, 437] width 44 height 26
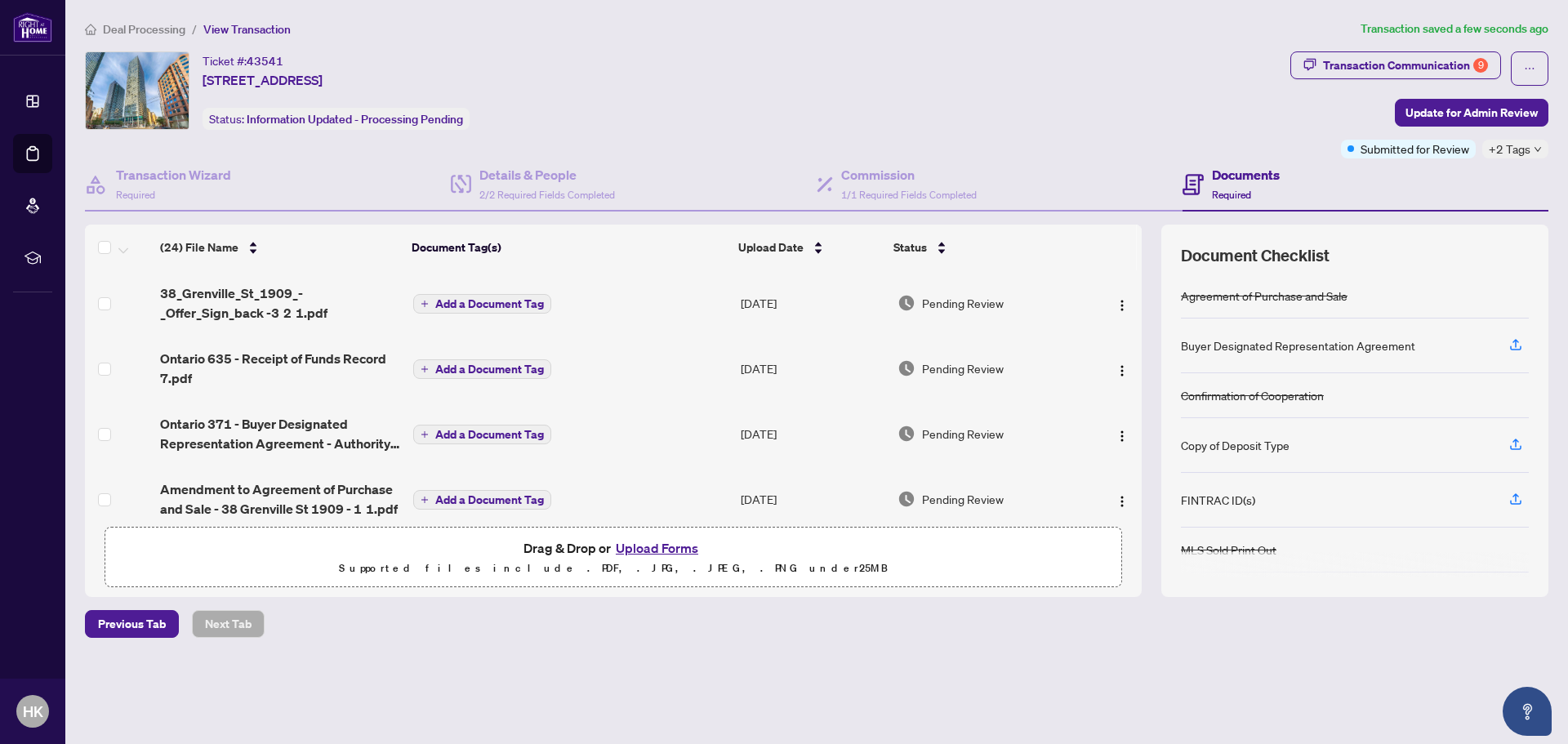
drag, startPoint x: 1420, startPoint y: 40, endPoint x: 1406, endPoint y: 63, distance: 26.9
click at [1420, 41] on div "Deal Processing / View Transaction Transaction saved a few seconds ago Ticket #…" at bounding box center [816, 357] width 1476 height 675
click at [1403, 69] on div "Transaction Communication 9" at bounding box center [1406, 65] width 165 height 26
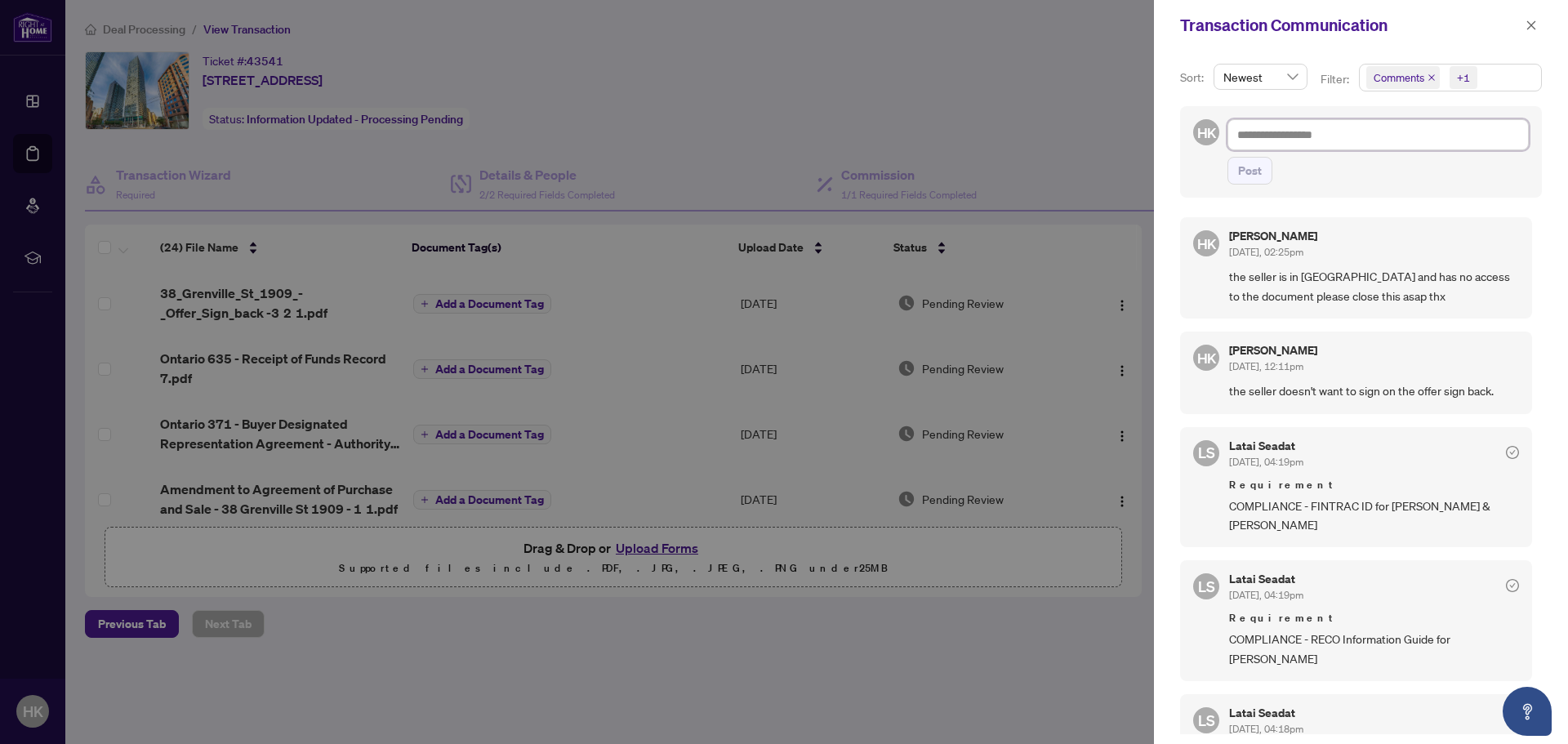
click at [1381, 140] on textarea at bounding box center [1378, 135] width 302 height 31
click at [1533, 25] on icon "close" at bounding box center [1532, 25] width 9 height 9
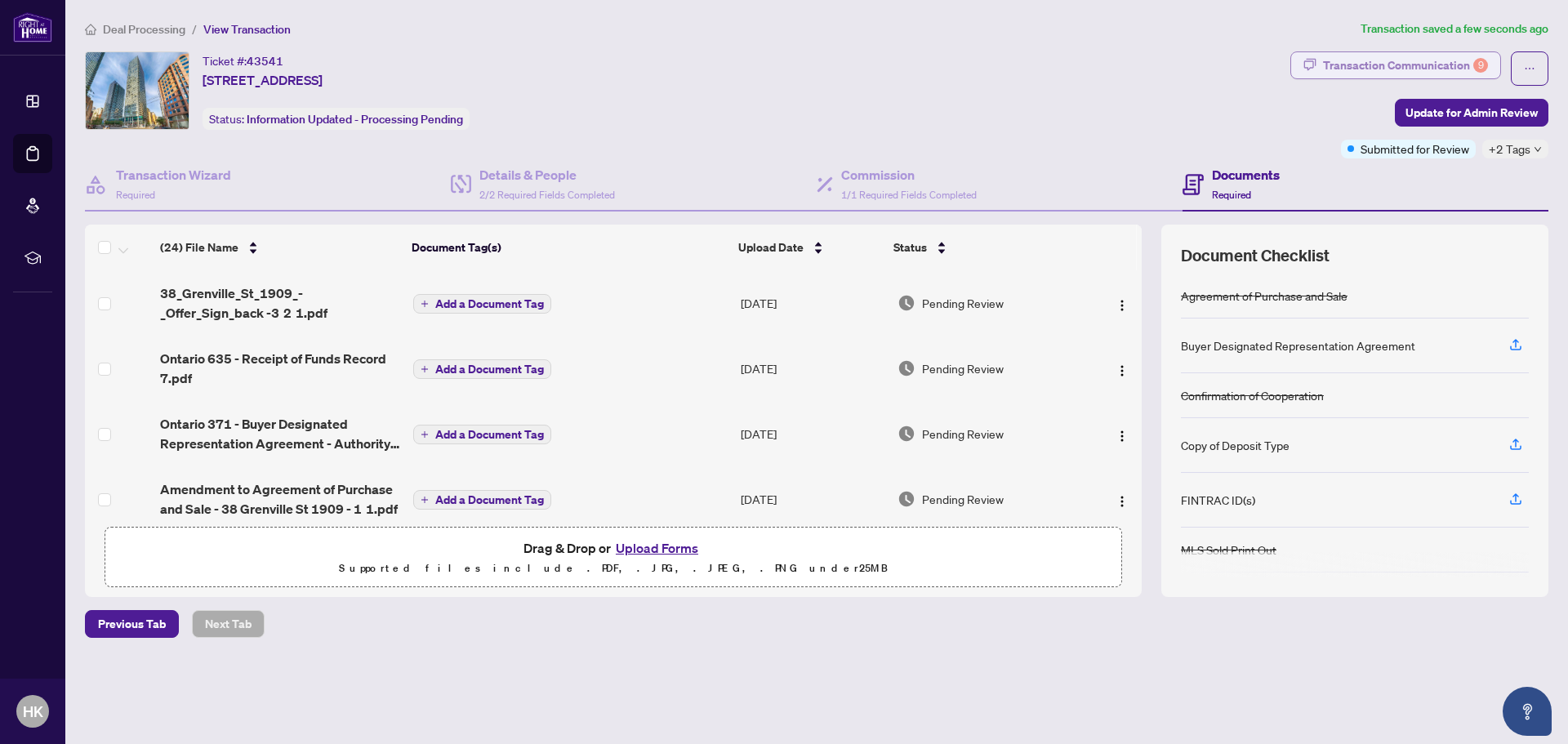
click at [1435, 62] on div "Transaction Communication 9" at bounding box center [1406, 65] width 165 height 26
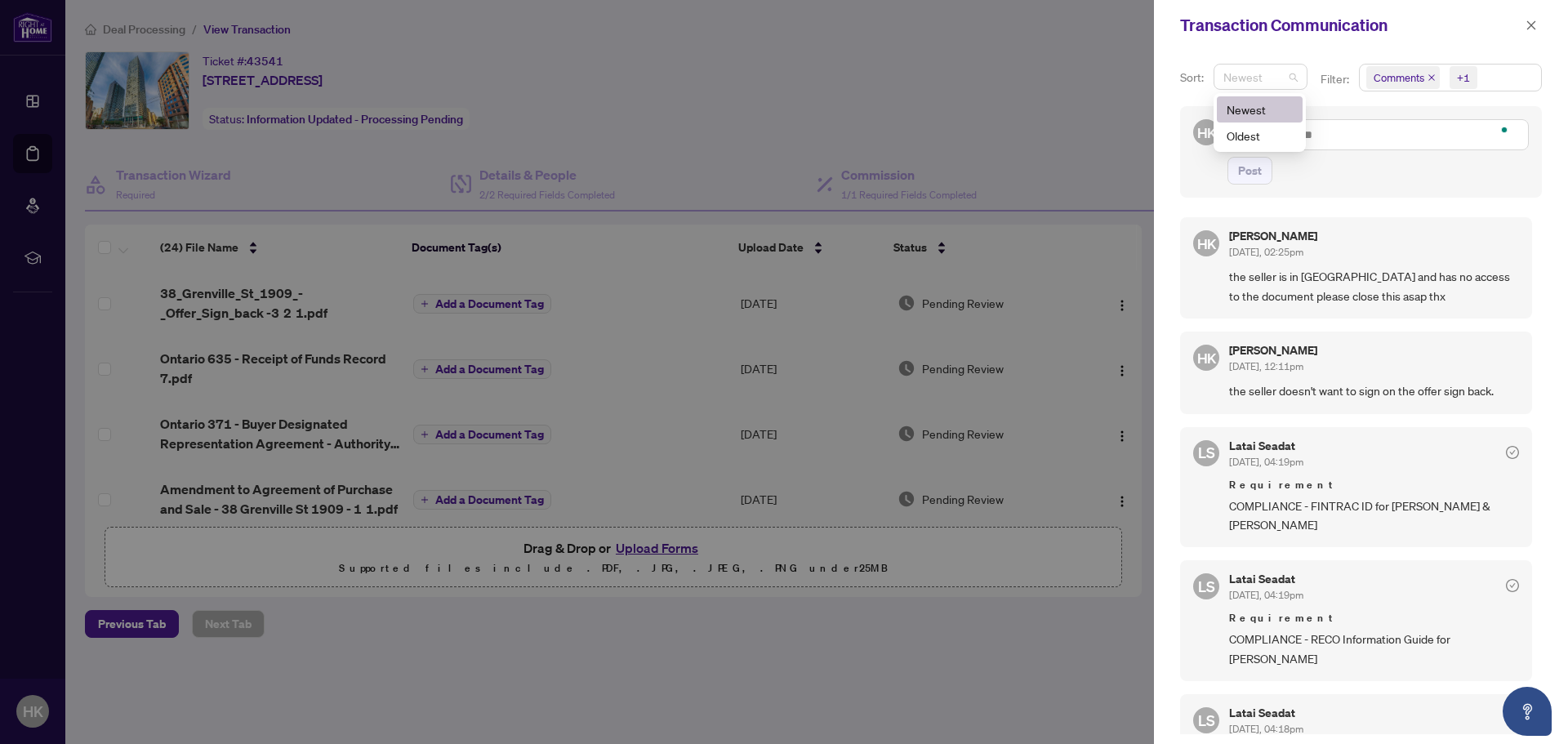
click at [1276, 83] on span "Newest" at bounding box center [1261, 77] width 74 height 25
click at [1418, 77] on span "Comments" at bounding box center [1399, 77] width 50 height 16
click at [1317, 83] on div "Filter:" at bounding box center [1336, 85] width 38 height 30
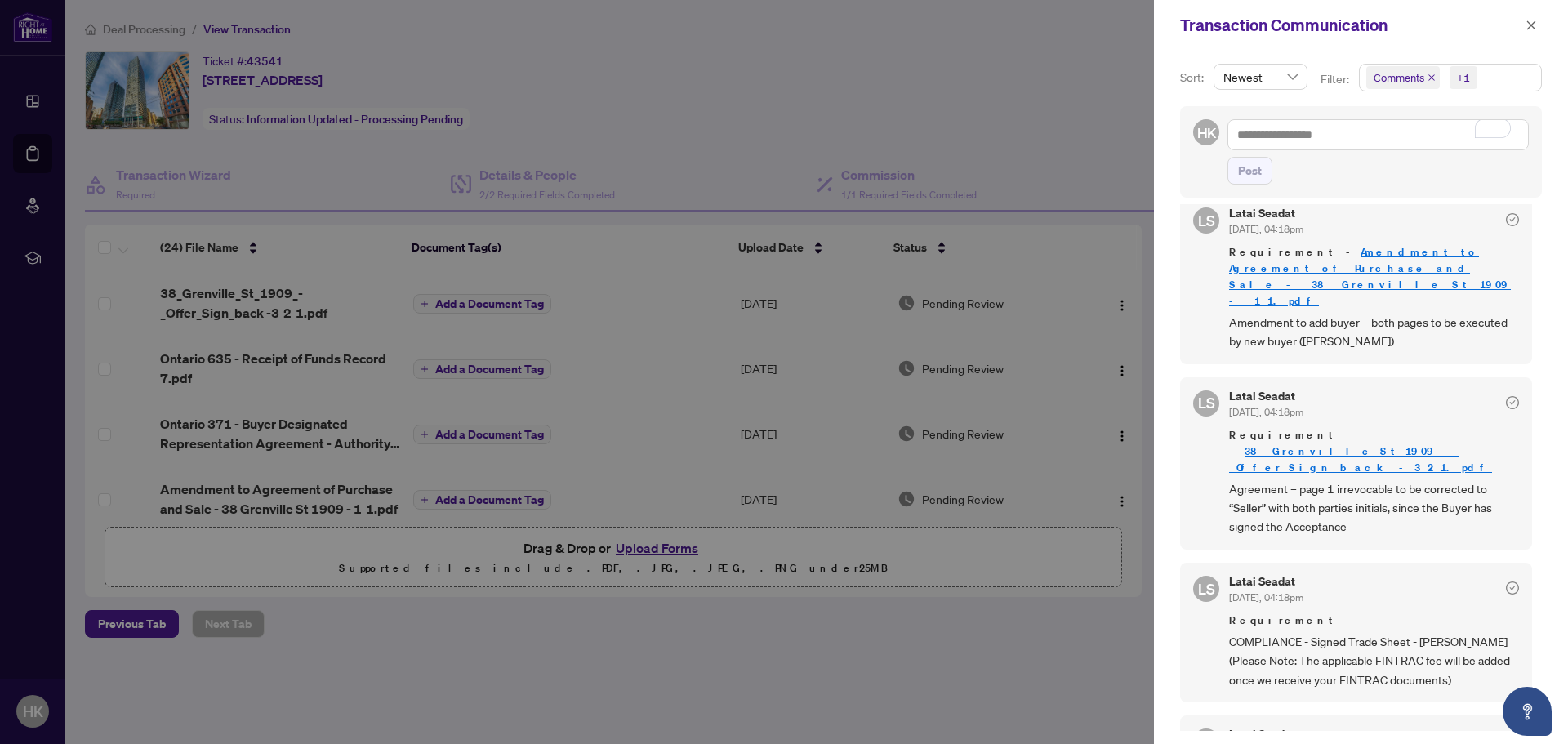
scroll to position [1220, 0]
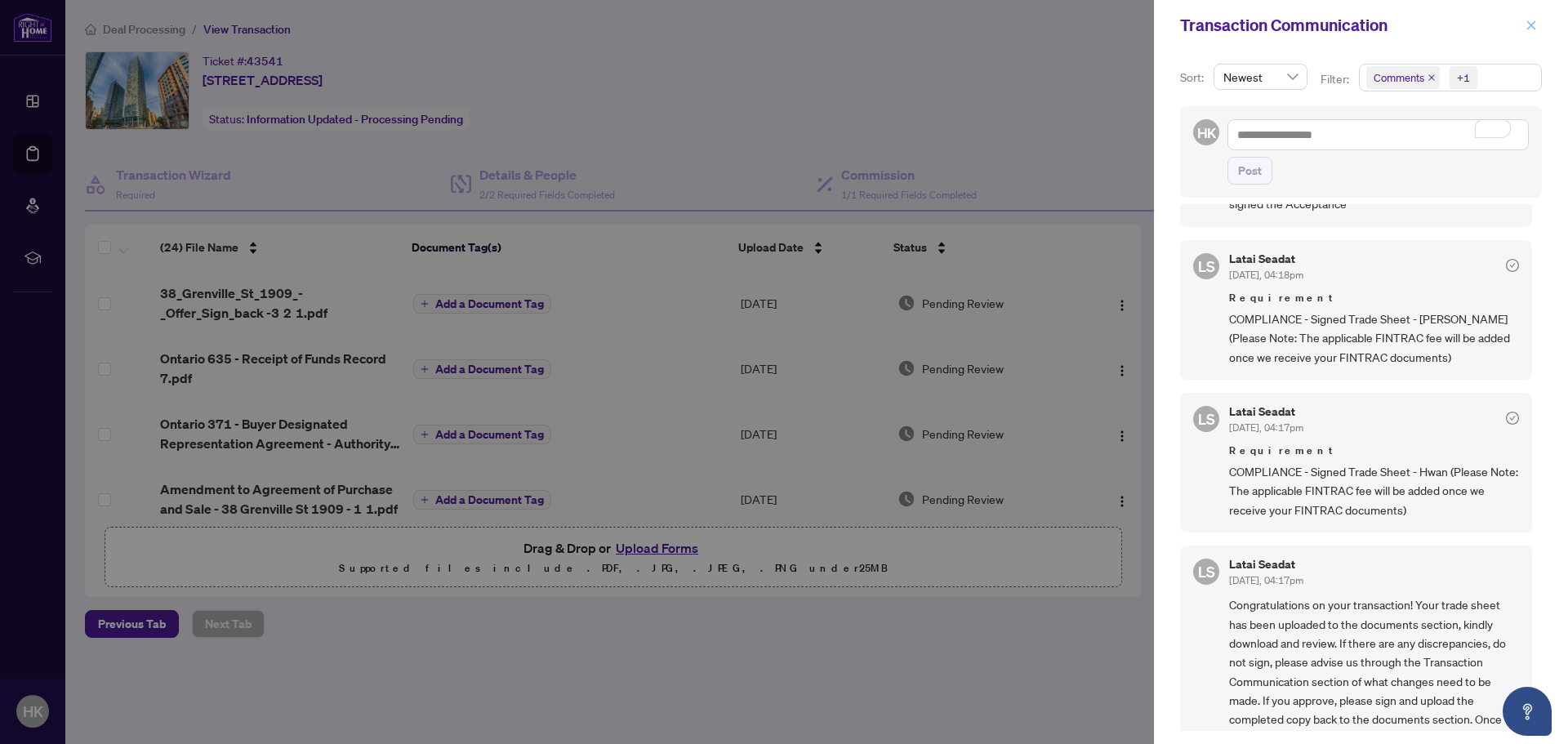
click at [1538, 26] on button "button" at bounding box center [1532, 26] width 21 height 20
